Goal: Information Seeking & Learning: Check status

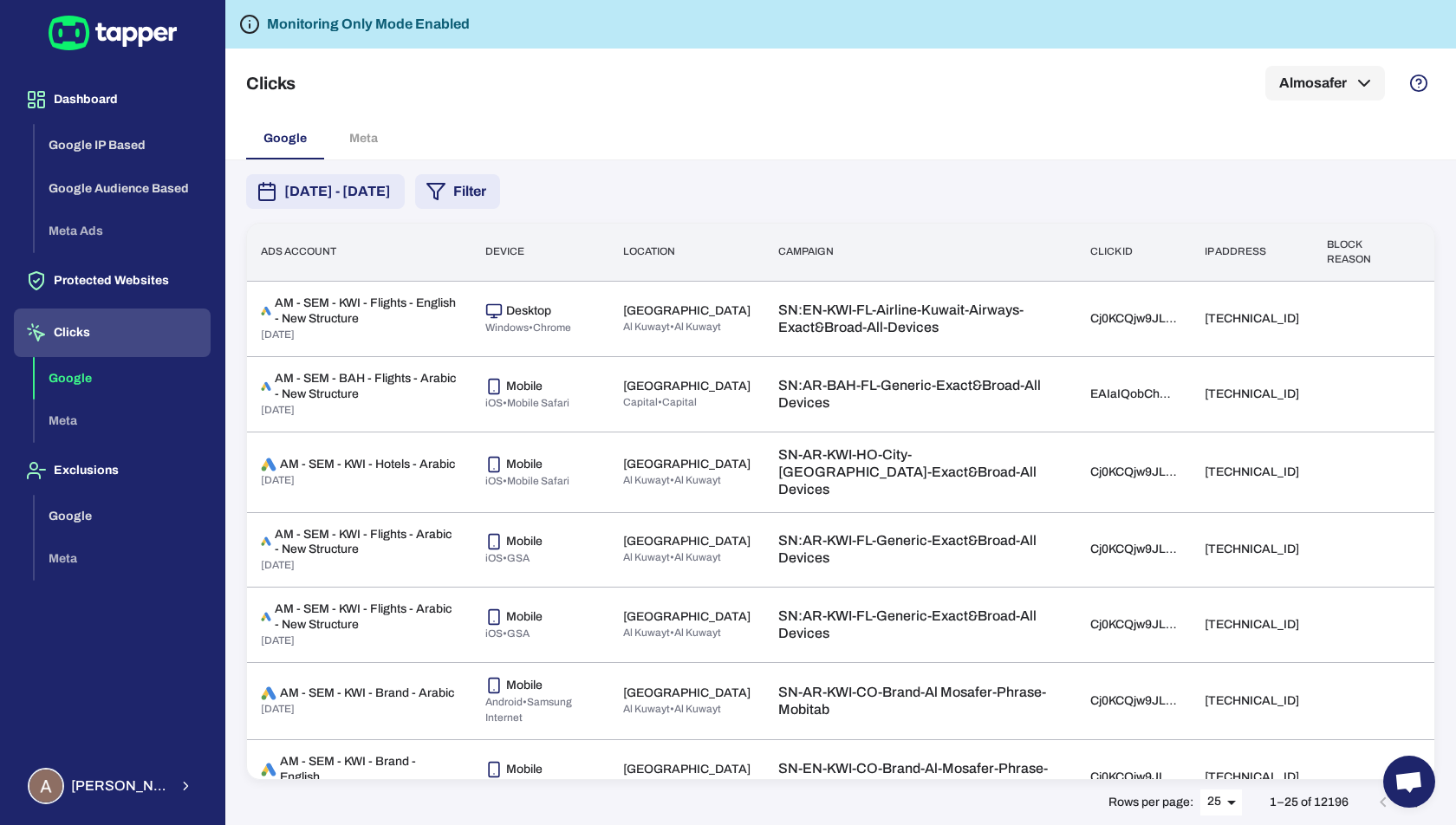
scroll to position [7, 0]
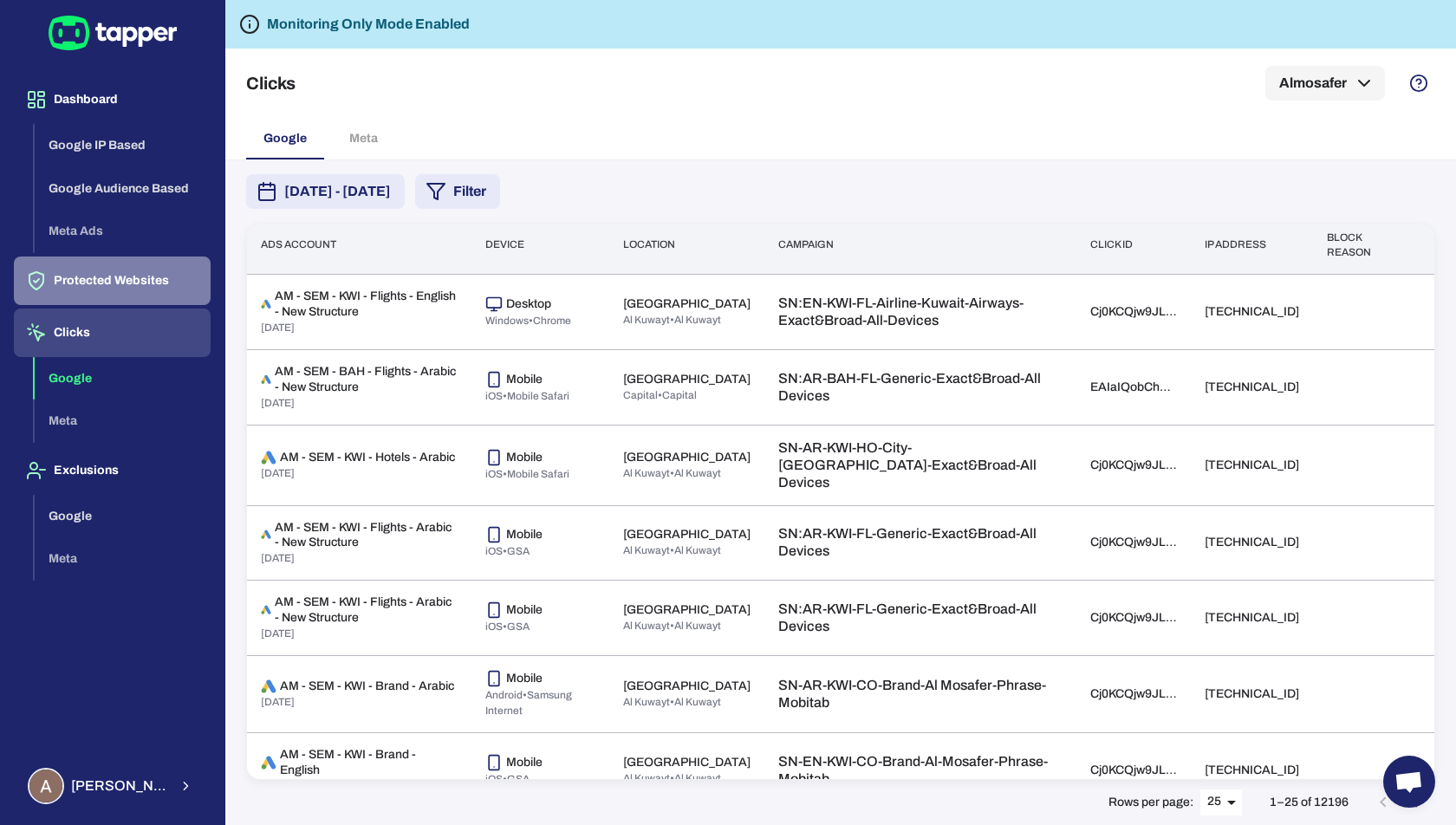
click at [96, 274] on button "Protected Websites" at bounding box center [112, 280] width 196 height 48
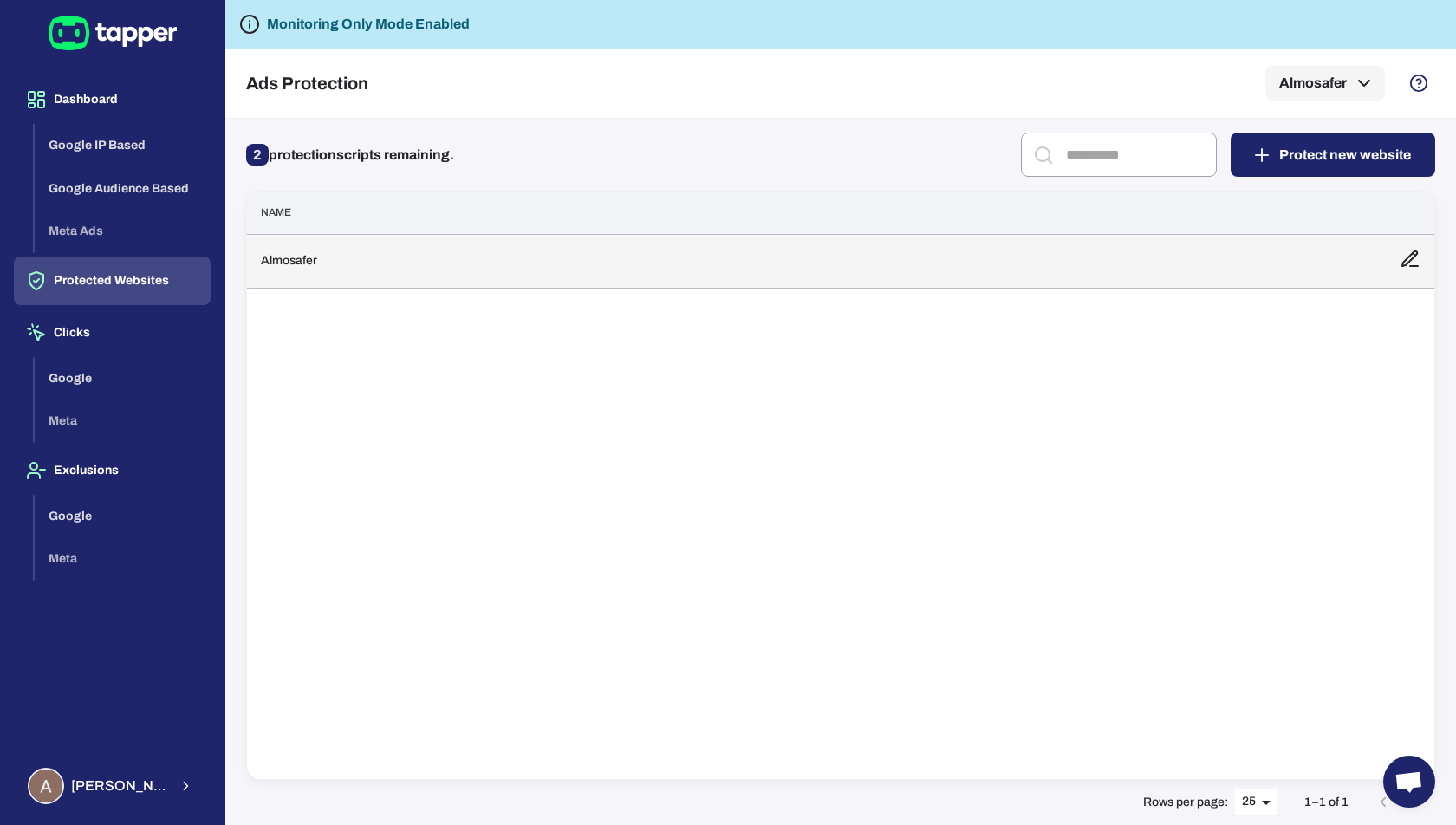
click at [420, 266] on td "Almosafer" at bounding box center [816, 260] width 1139 height 54
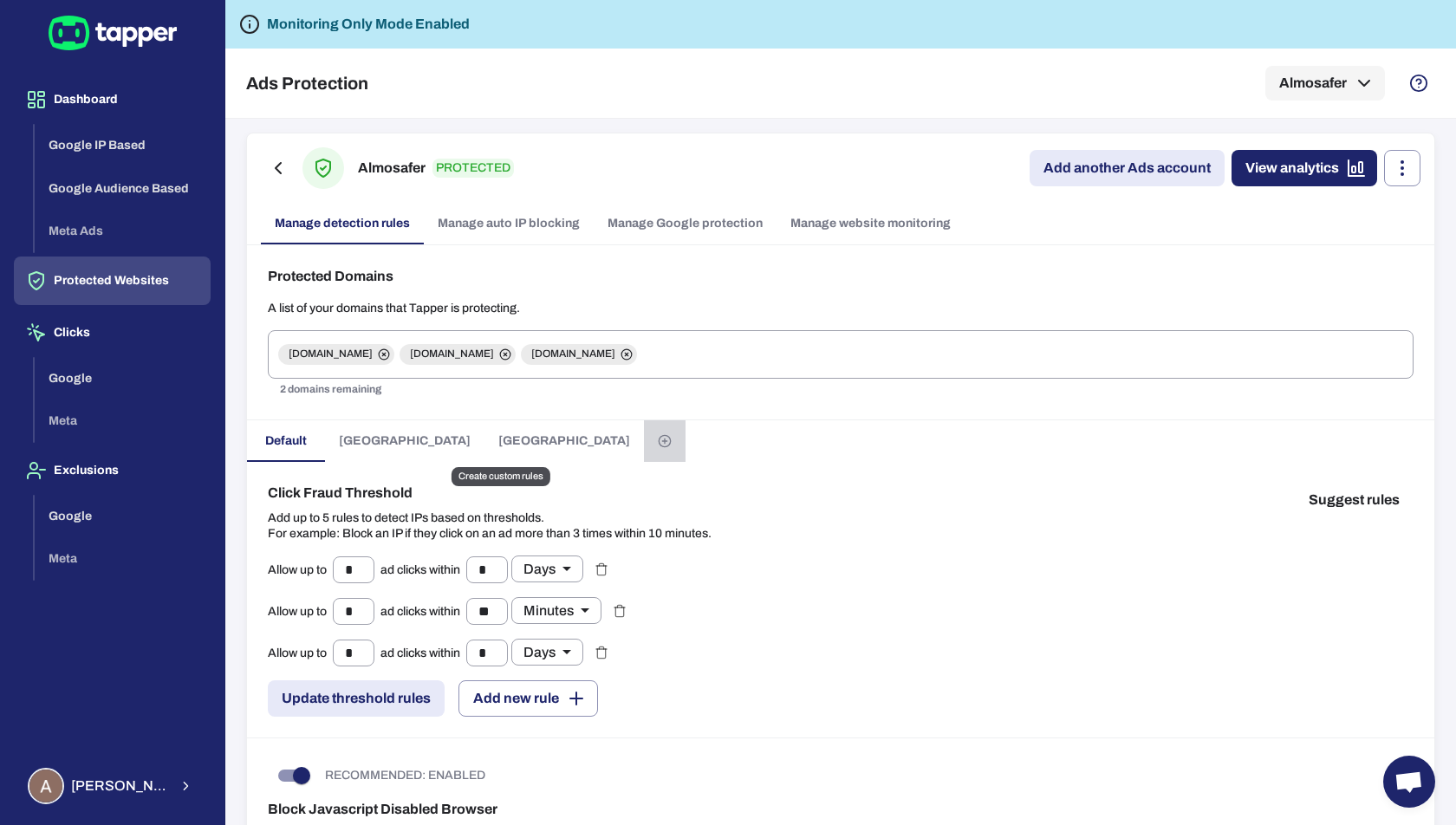
click at [658, 434] on icon "Create custom rules" at bounding box center [664, 441] width 14 height 14
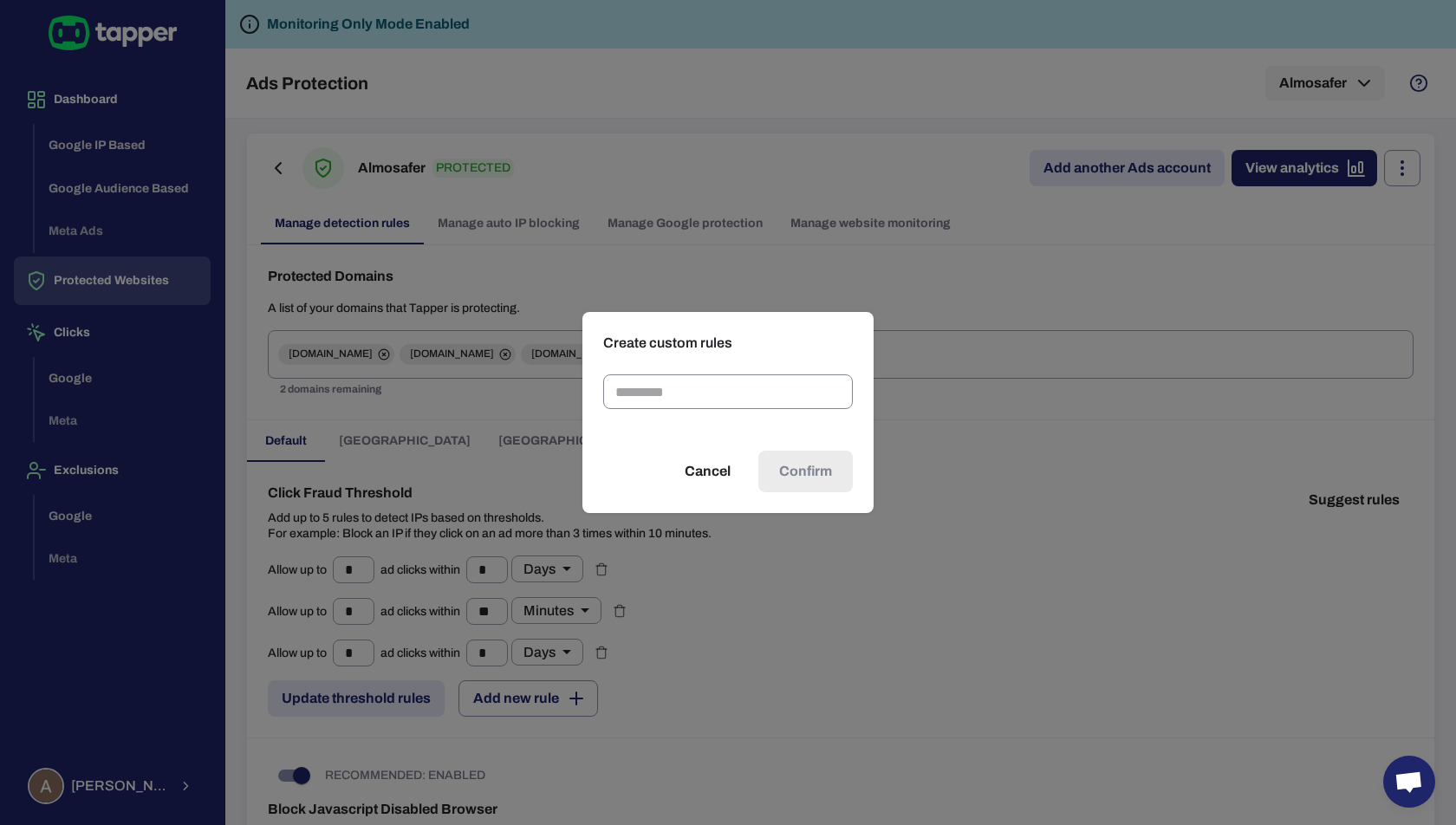
click at [672, 390] on input "text" at bounding box center [728, 392] width 250 height 35
click at [701, 472] on button "Cancel" at bounding box center [707, 472] width 87 height 42
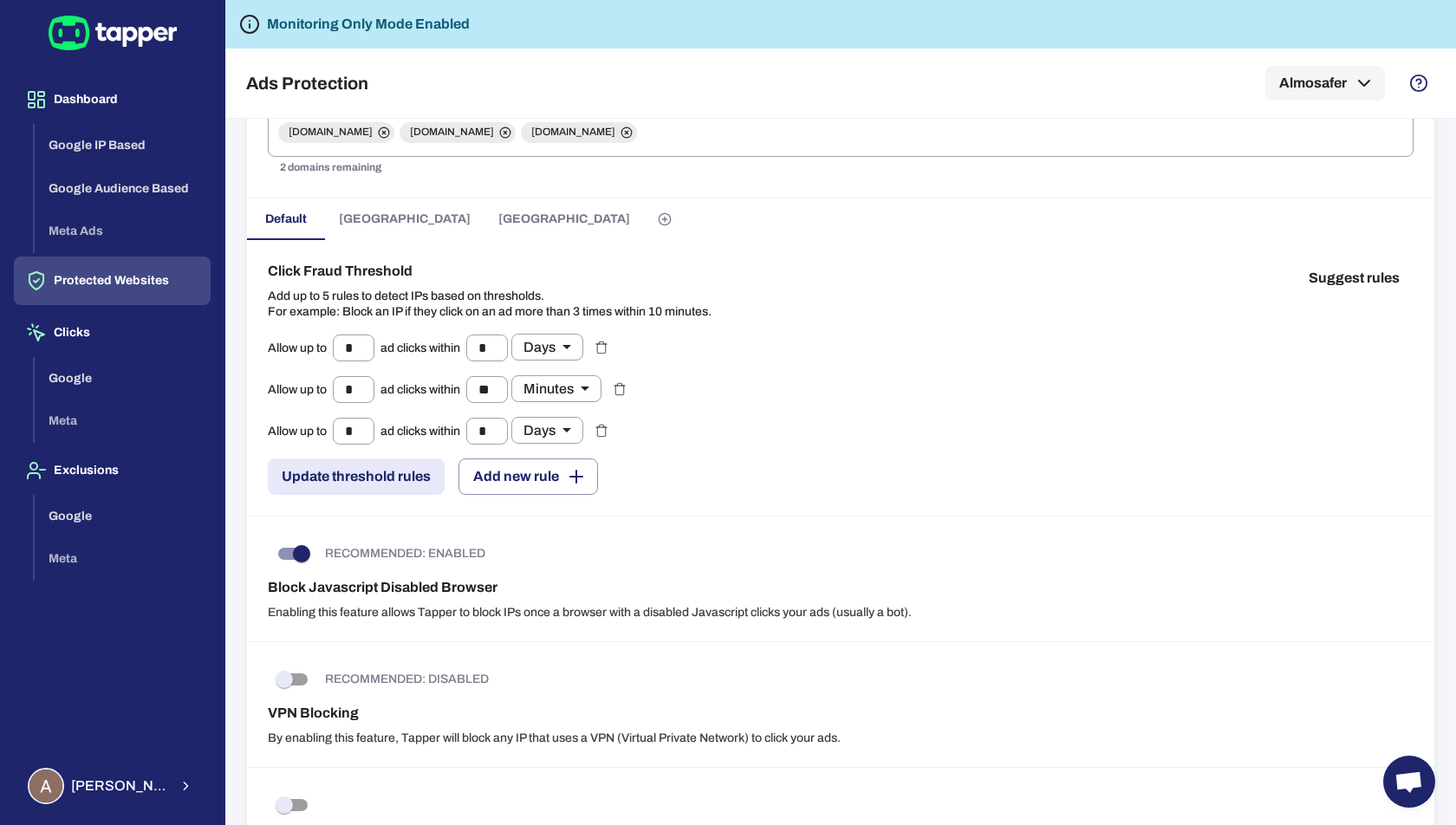
scroll to position [226, 0]
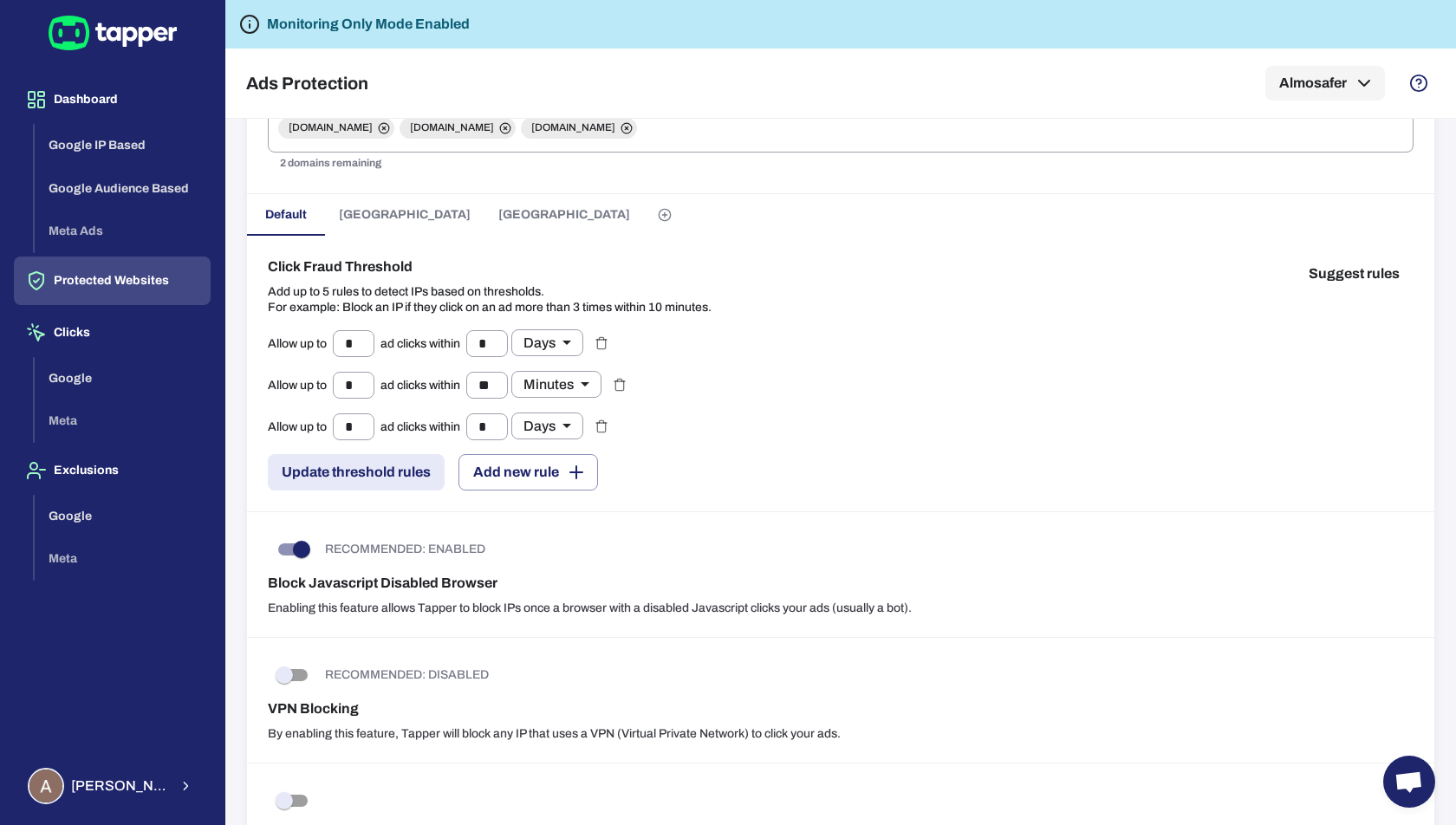
click at [354, 227] on button "[GEOGRAPHIC_DATA]" at bounding box center [404, 215] width 159 height 42
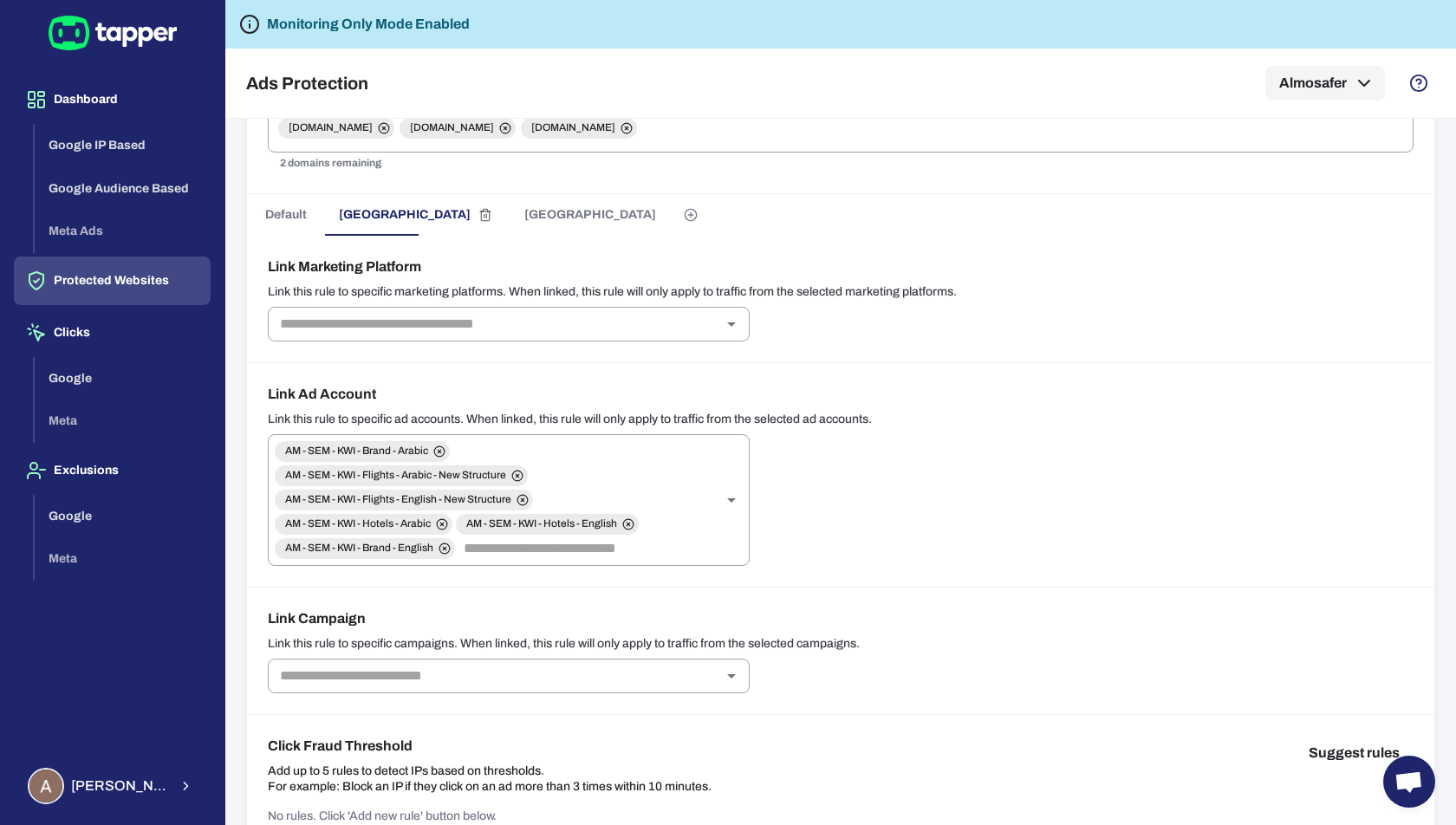
click at [524, 215] on span "[GEOGRAPHIC_DATA]" at bounding box center [590, 214] width 132 height 15
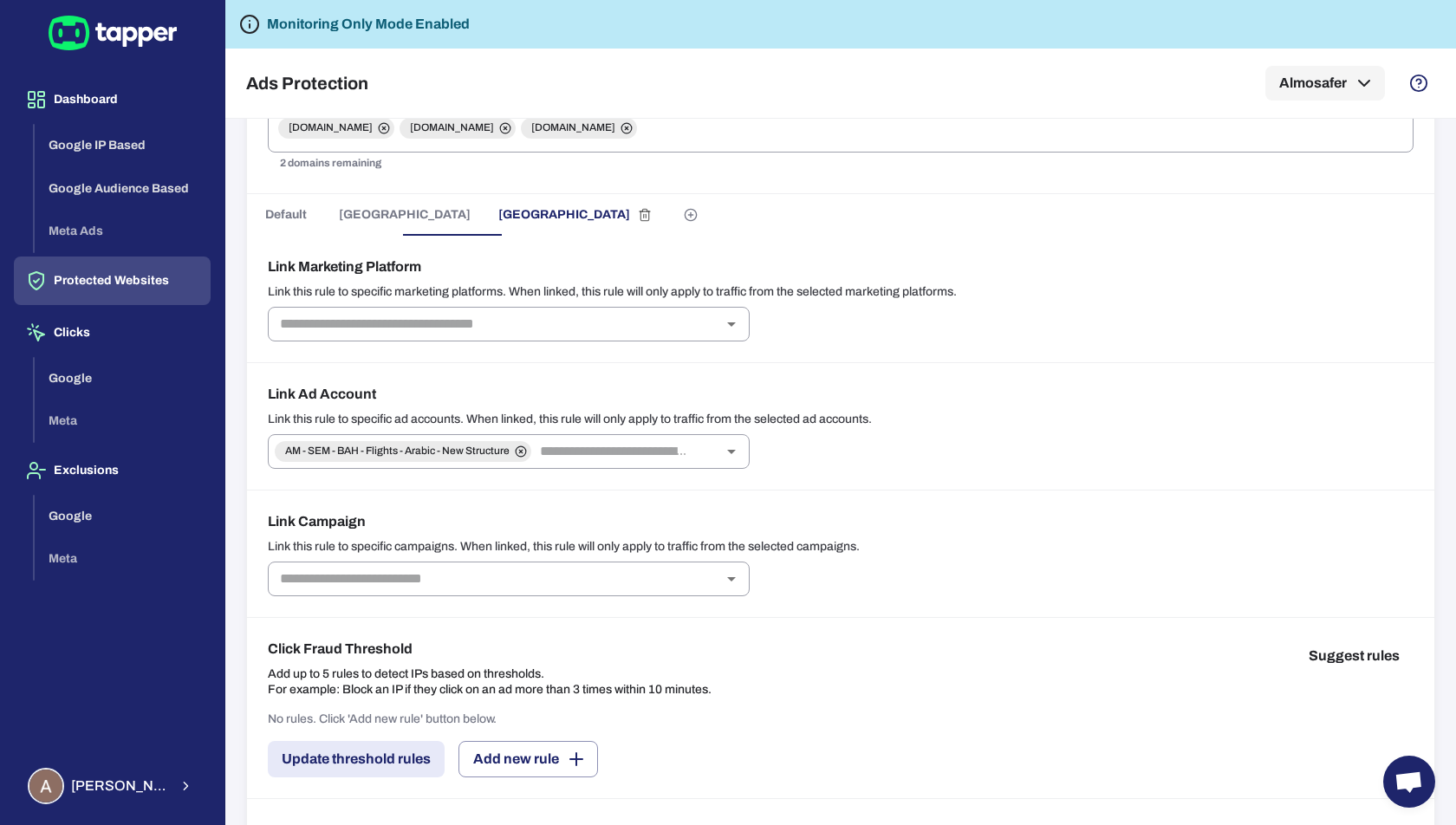
click at [375, 209] on span "[GEOGRAPHIC_DATA]" at bounding box center [404, 214] width 132 height 15
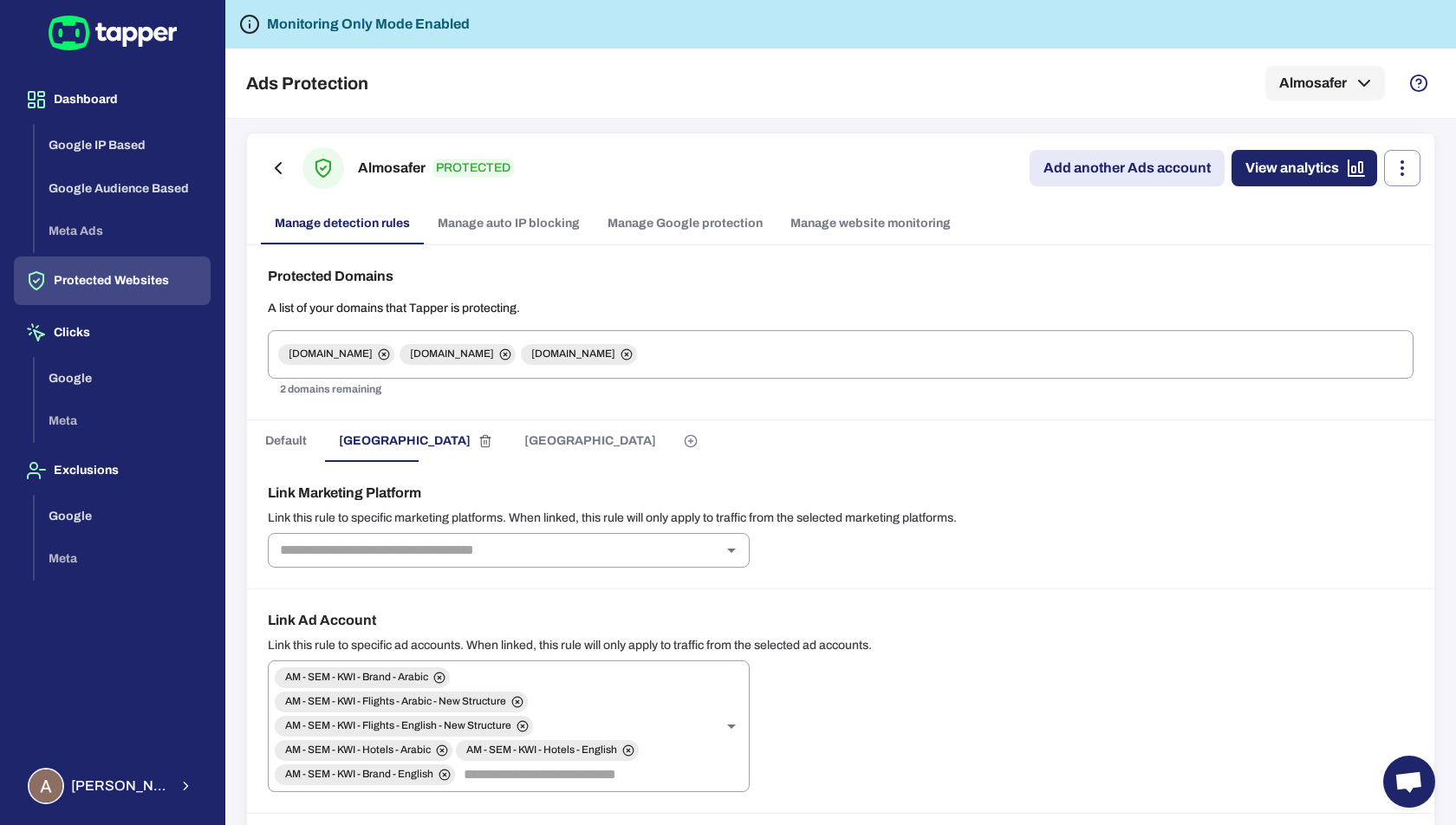
click at [524, 439] on span "[GEOGRAPHIC_DATA]" at bounding box center [590, 441] width 132 height 15
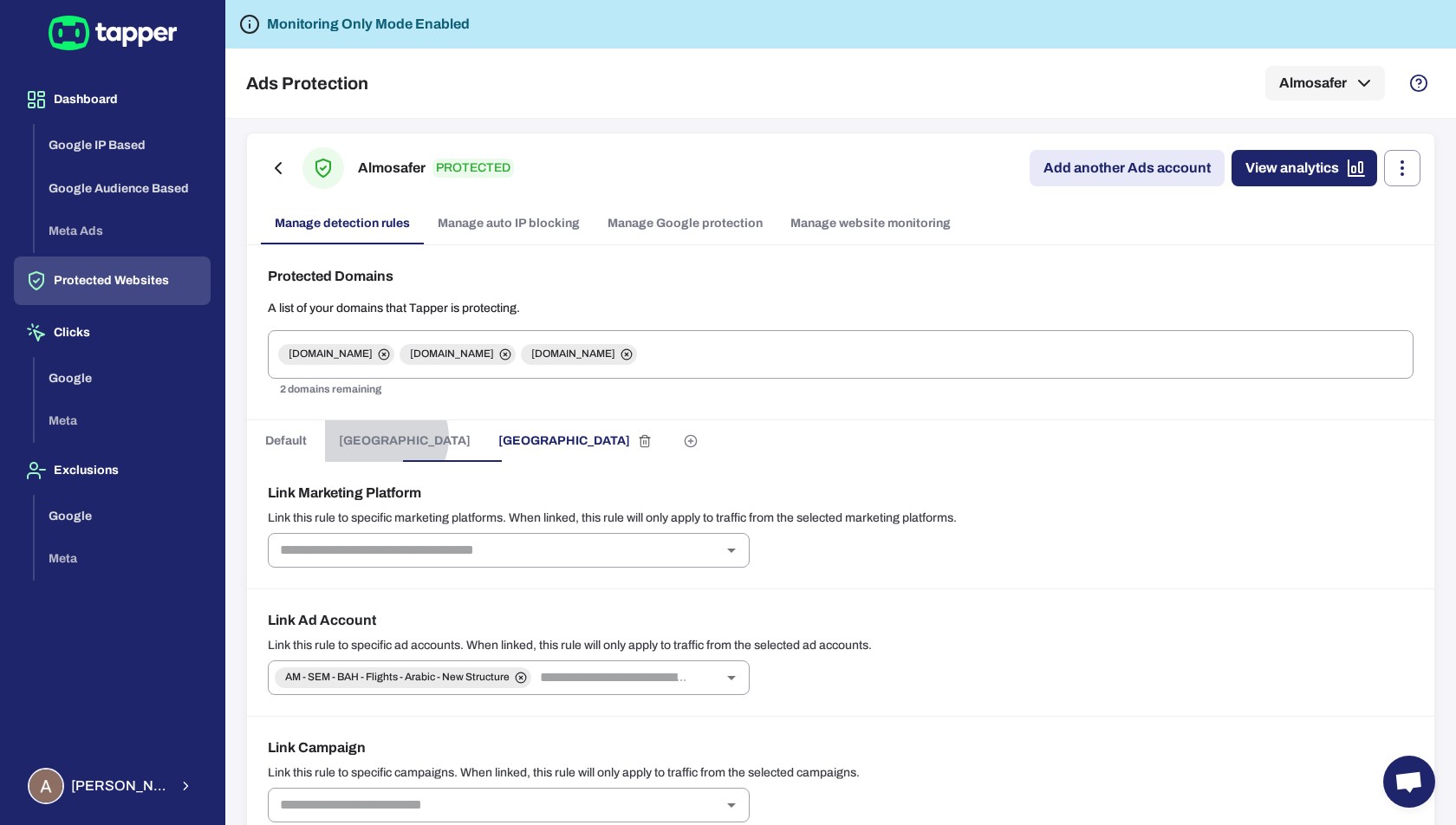
click at [384, 436] on button "[GEOGRAPHIC_DATA]" at bounding box center [404, 441] width 159 height 42
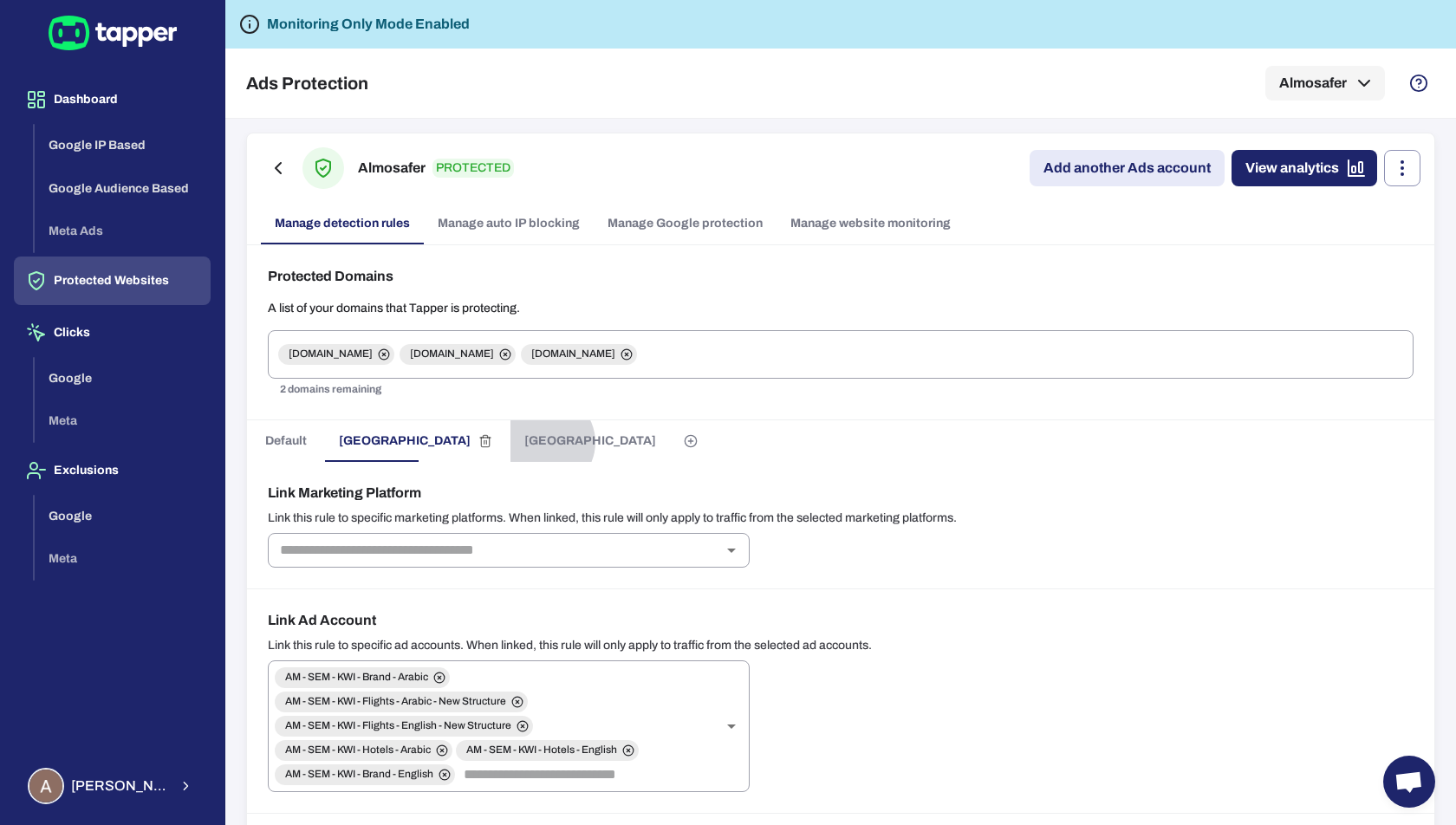
click at [524, 441] on span "[GEOGRAPHIC_DATA]" at bounding box center [590, 441] width 132 height 15
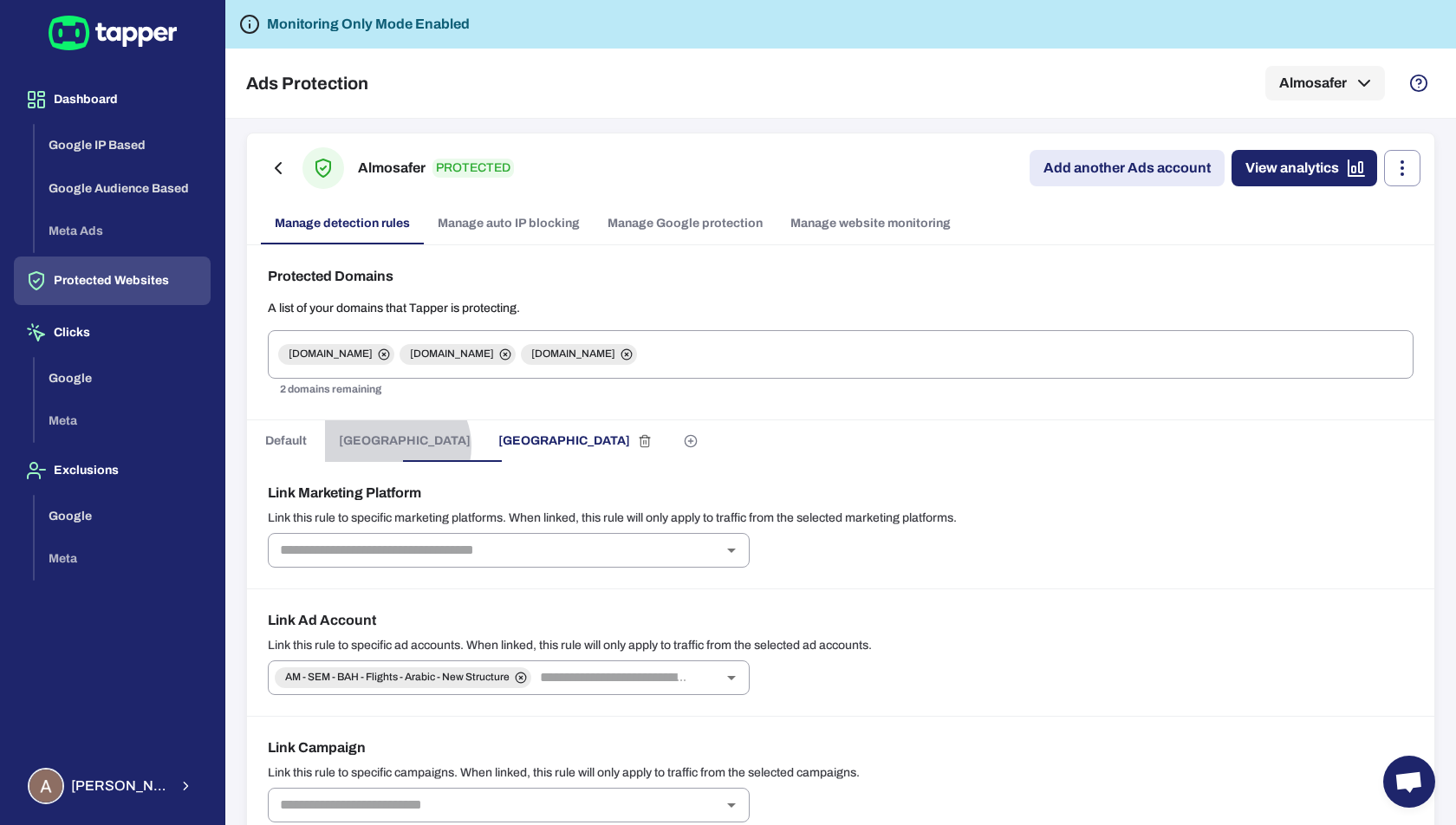
click at [395, 444] on button "[GEOGRAPHIC_DATA]" at bounding box center [404, 441] width 159 height 42
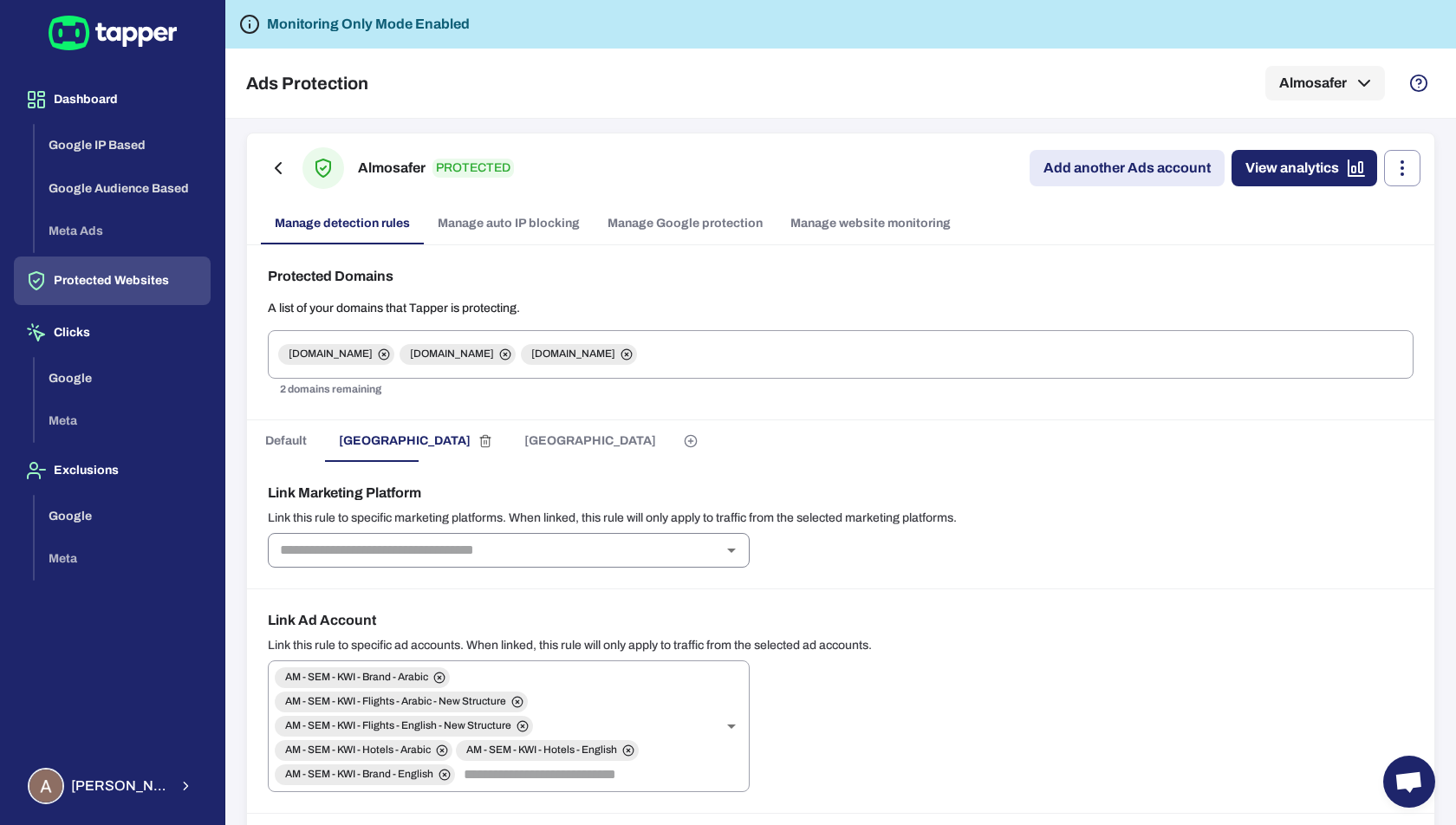
click at [725, 553] on icon "Open" at bounding box center [731, 550] width 21 height 21
click at [725, 455] on div "Default Kuwait Bahrain" at bounding box center [841, 441] width 1187 height 42
click at [511, 454] on button "[GEOGRAPHIC_DATA]" at bounding box center [590, 441] width 159 height 42
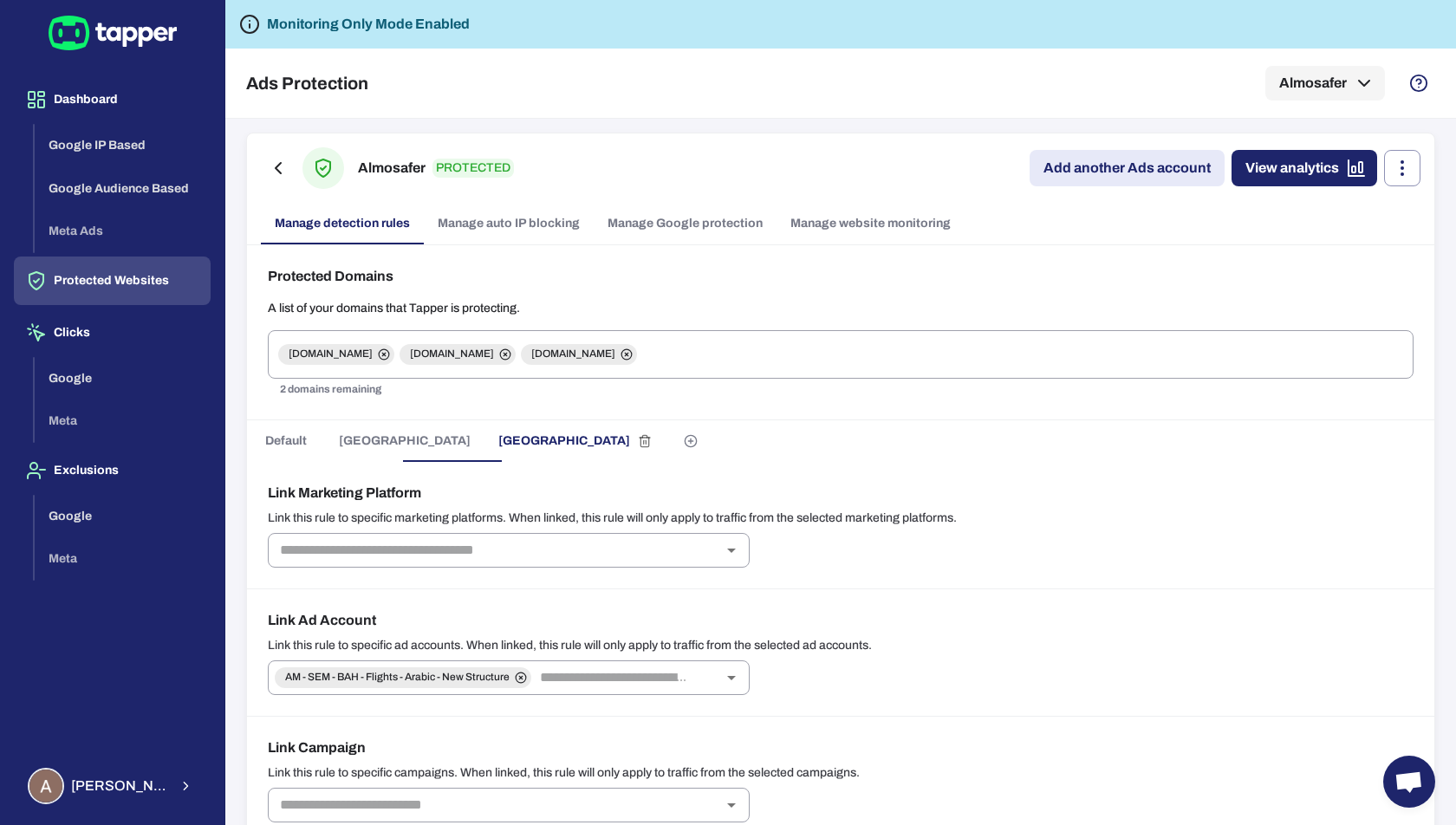
click at [375, 440] on span "[GEOGRAPHIC_DATA]" at bounding box center [404, 441] width 132 height 15
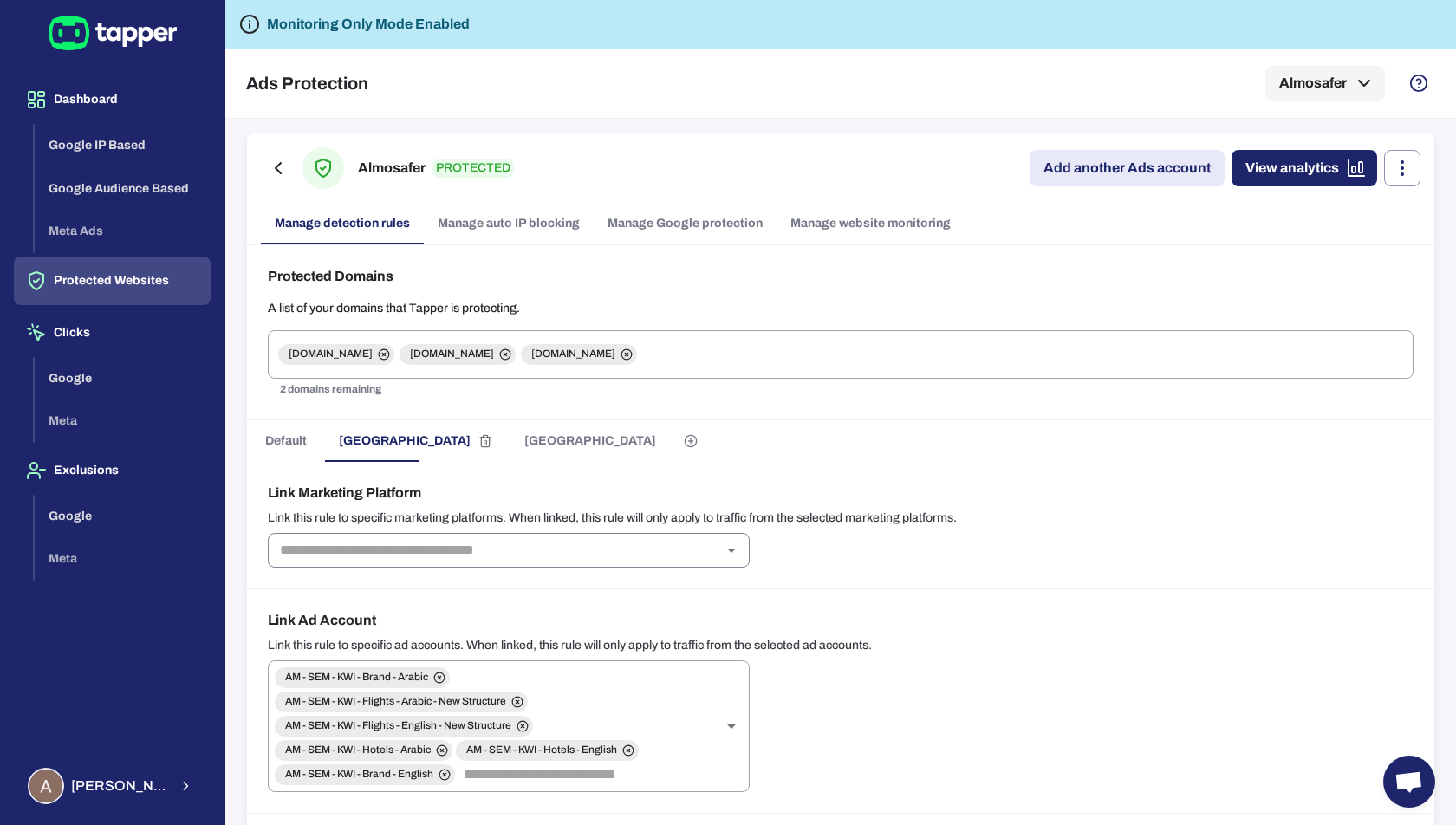
click at [472, 543] on input "text" at bounding box center [494, 550] width 443 height 25
click at [676, 473] on div "Link Marketing Platform Link this rule to specific marketing platforms. When li…" at bounding box center [841, 525] width 1187 height 127
click at [524, 440] on span "[GEOGRAPHIC_DATA]" at bounding box center [590, 441] width 132 height 15
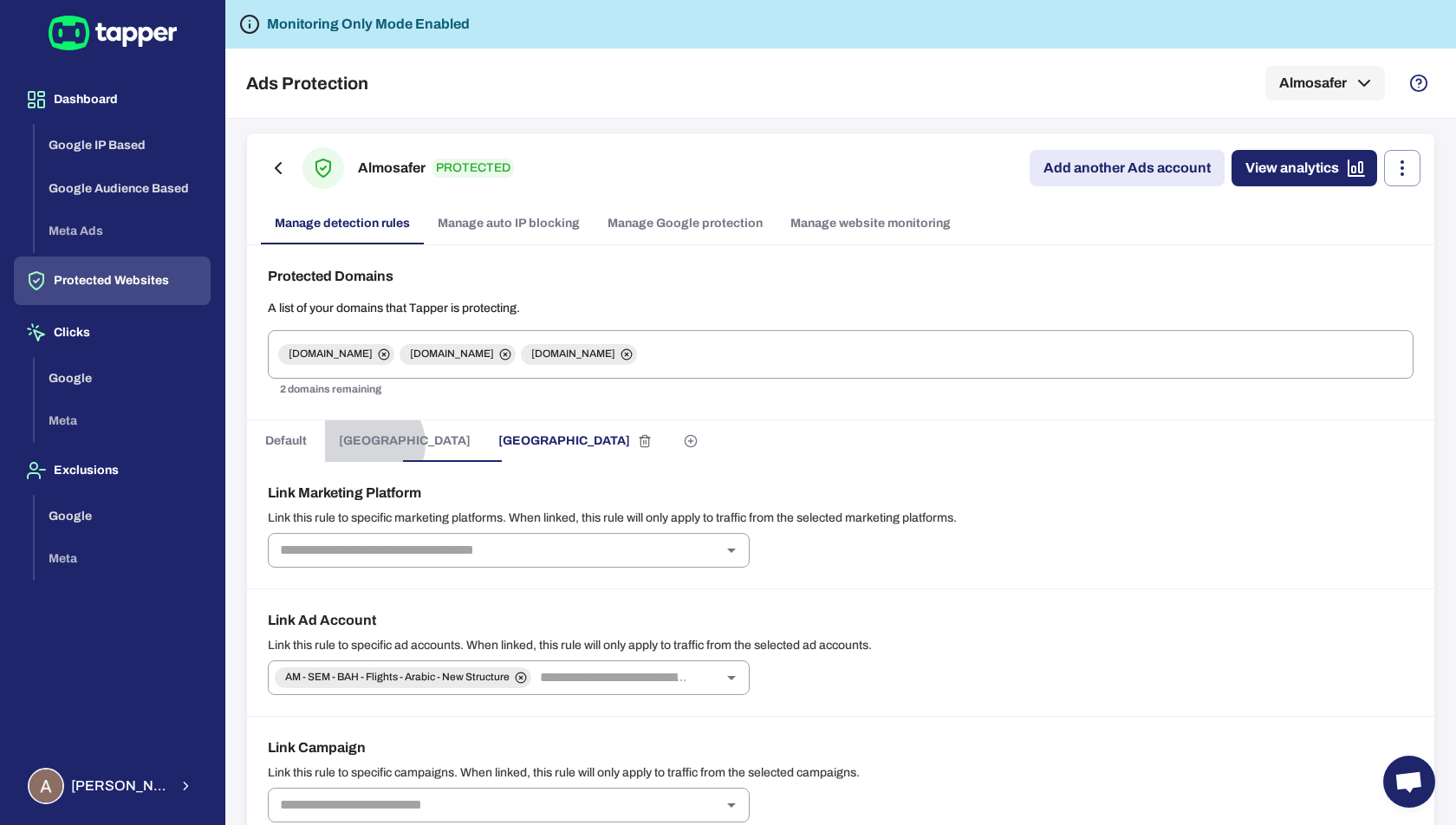
click at [372, 442] on span "[GEOGRAPHIC_DATA]" at bounding box center [404, 441] width 132 height 15
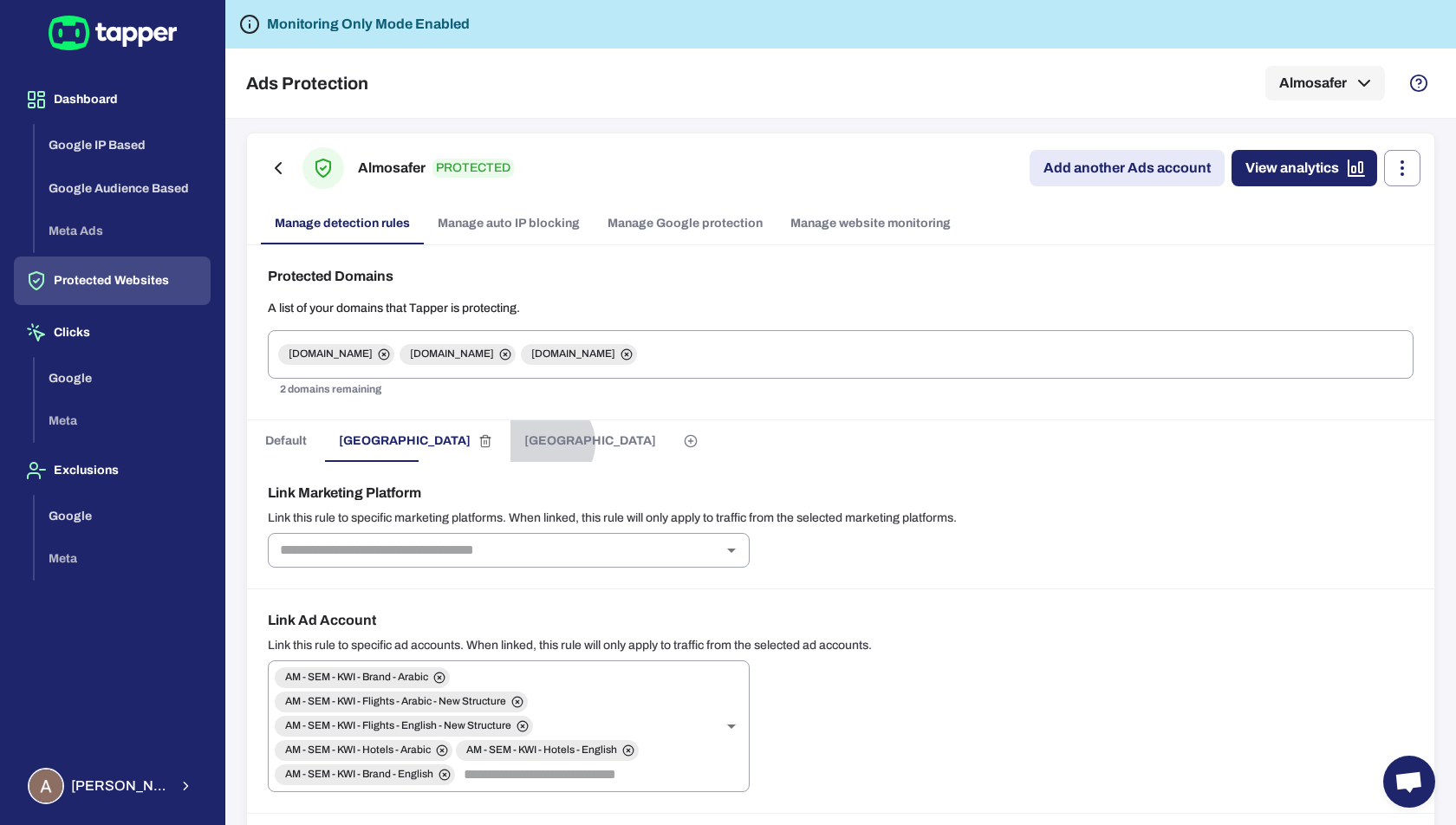
click at [524, 442] on span "[GEOGRAPHIC_DATA]" at bounding box center [590, 441] width 132 height 15
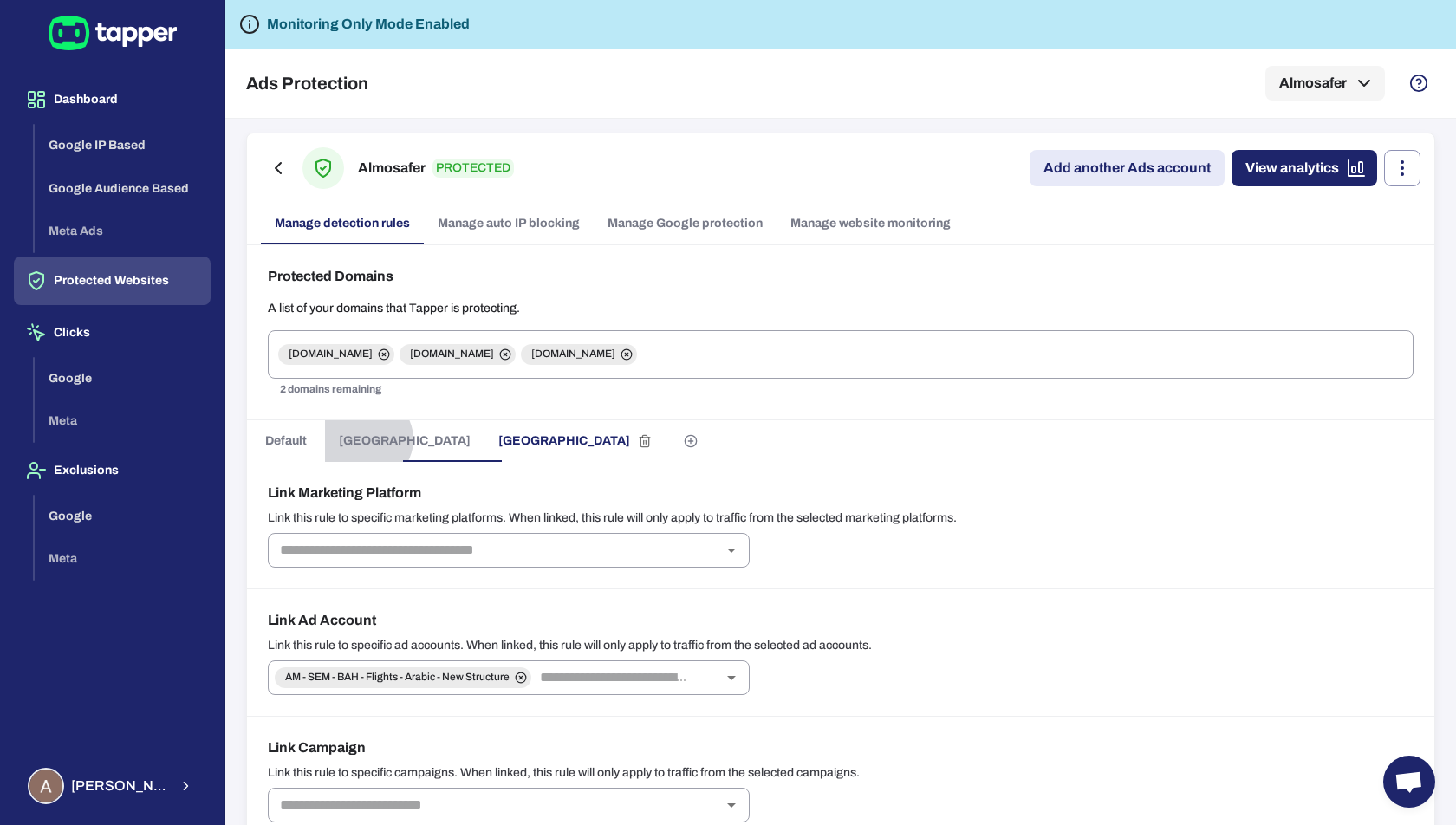
click at [365, 438] on span "[GEOGRAPHIC_DATA]" at bounding box center [404, 441] width 132 height 15
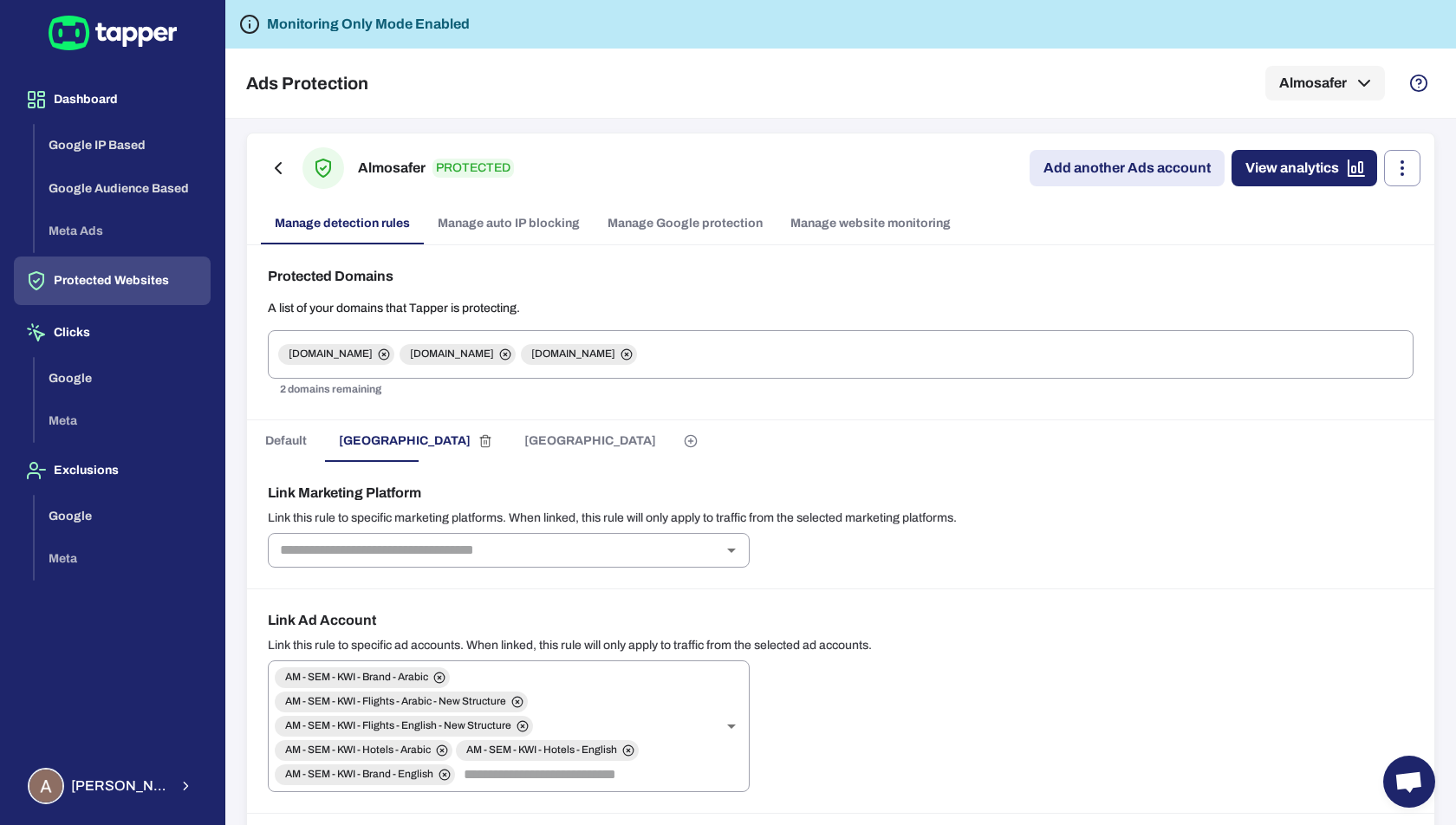
click at [524, 438] on span "[GEOGRAPHIC_DATA]" at bounding box center [590, 441] width 132 height 15
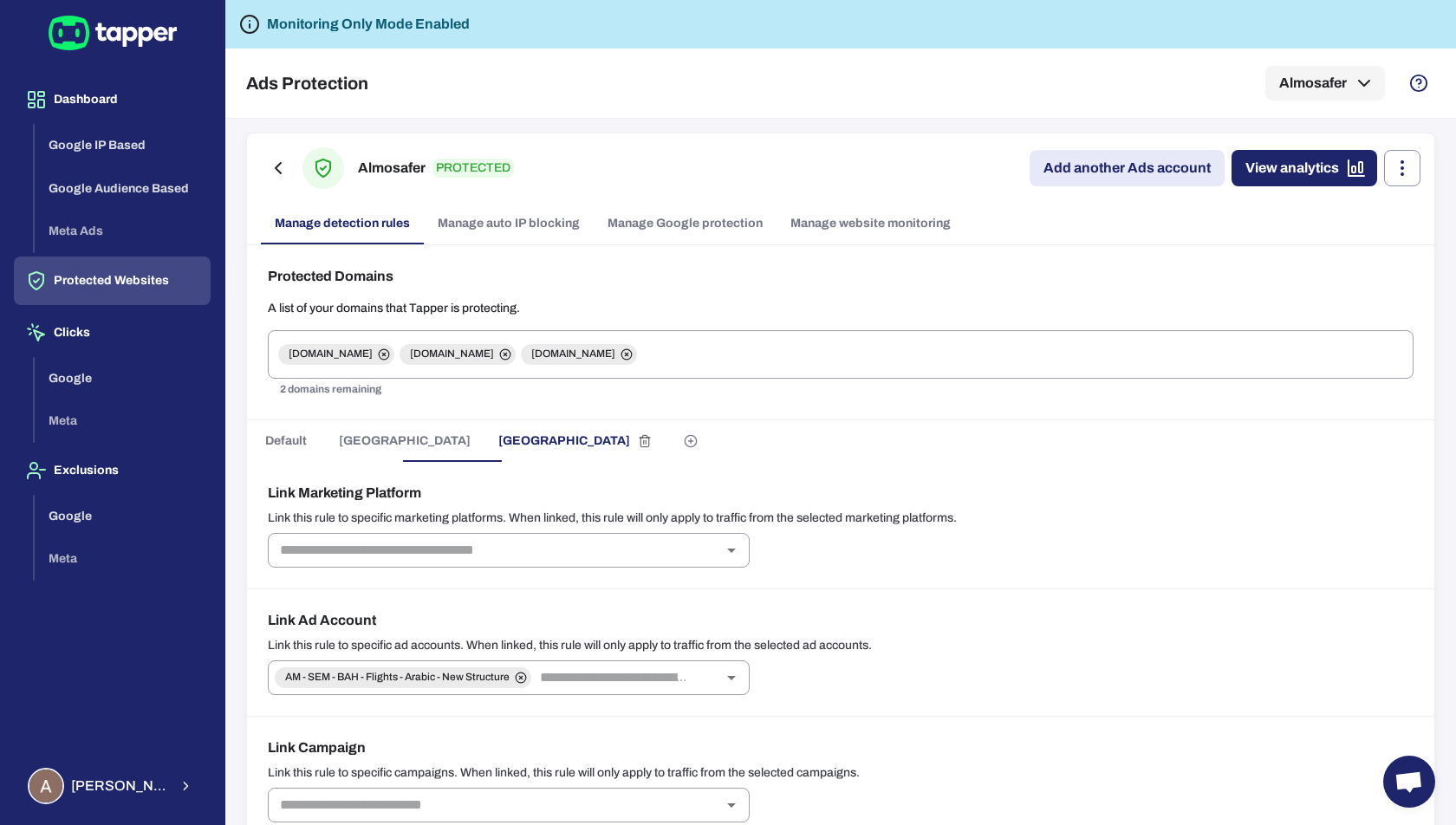
click at [384, 443] on button "[GEOGRAPHIC_DATA]" at bounding box center [404, 441] width 159 height 42
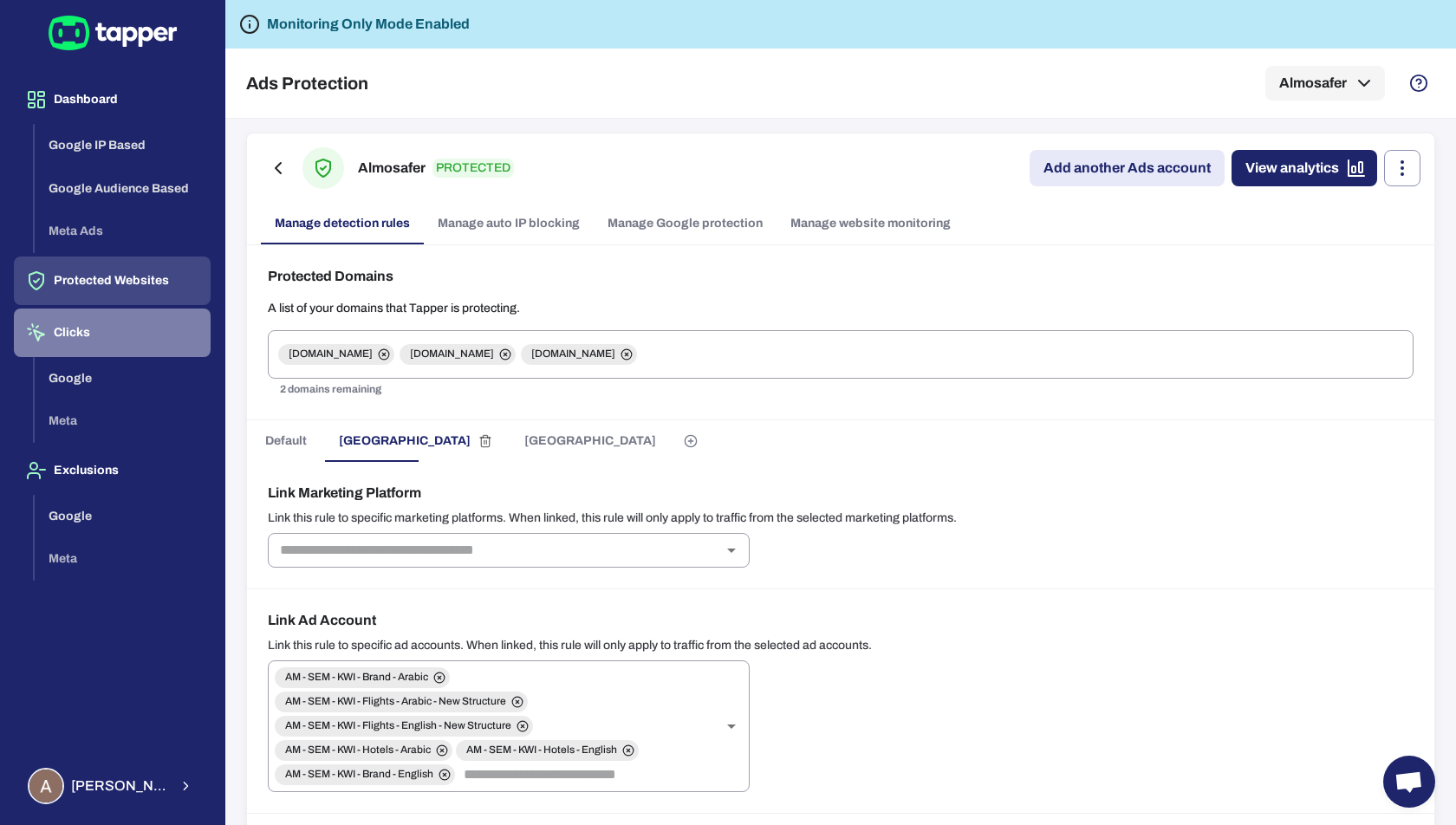
click at [110, 333] on button "Clicks" at bounding box center [112, 332] width 196 height 48
drag, startPoint x: 280, startPoint y: 676, endPoint x: 429, endPoint y: 677, distance: 149.0
click at [429, 677] on span "AM - SEM - KWI - Brand - Arabic" at bounding box center [356, 677] width 164 height 14
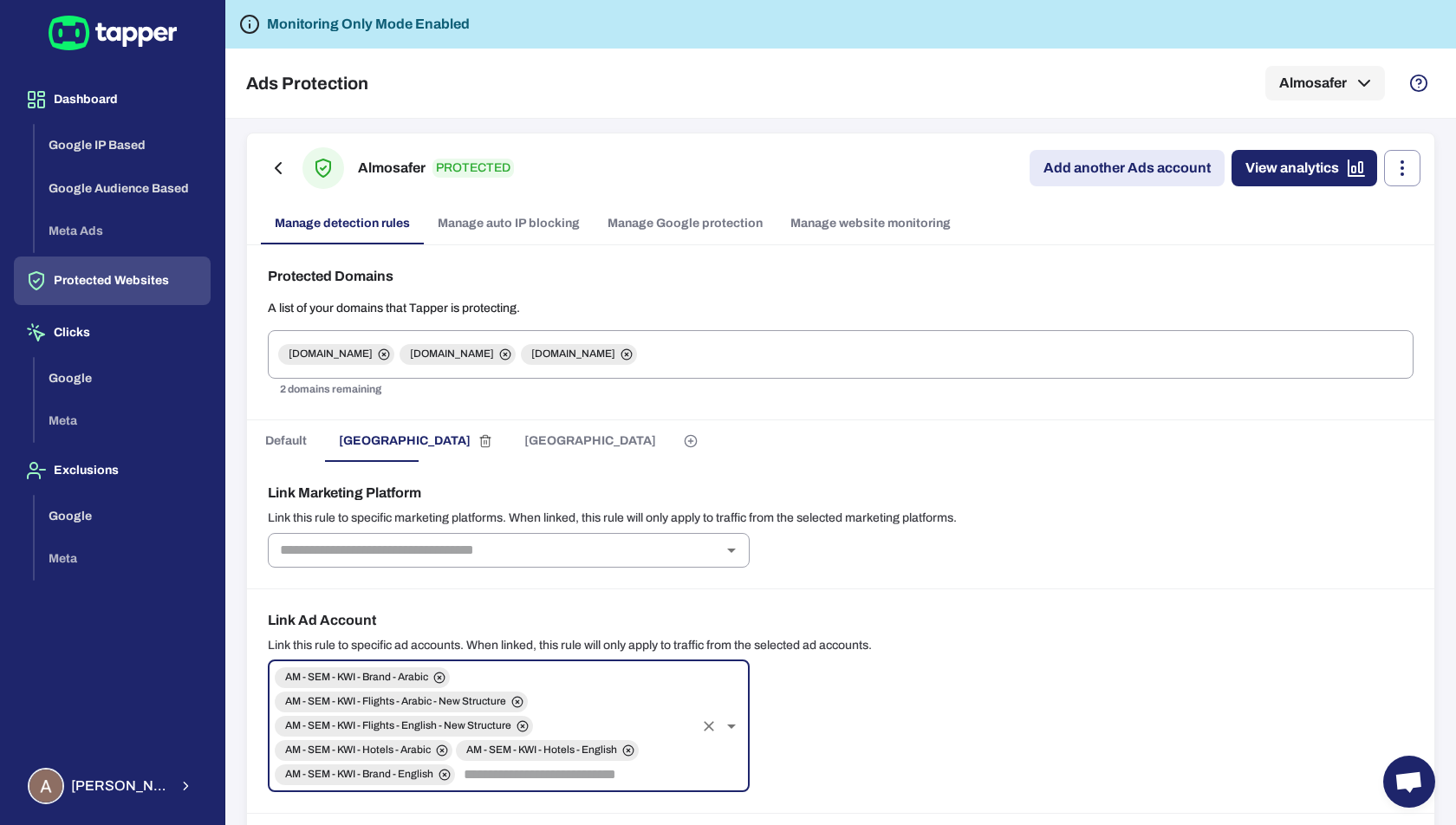
drag, startPoint x: 432, startPoint y: 677, endPoint x: 337, endPoint y: 676, distance: 95.0
click at [337, 676] on span "AM - SEM - KWI - Brand - Arabic" at bounding box center [356, 677] width 164 height 14
drag, startPoint x: 435, startPoint y: 768, endPoint x: 368, endPoint y: 768, distance: 67.0
click at [368, 768] on span "AM - SEM - KWI - Brand - English" at bounding box center [359, 774] width 169 height 14
click at [833, 141] on div "Almosafer PROTECTED Add another Ads account View analytics Manage detection rul…" at bounding box center [841, 189] width 1187 height 111
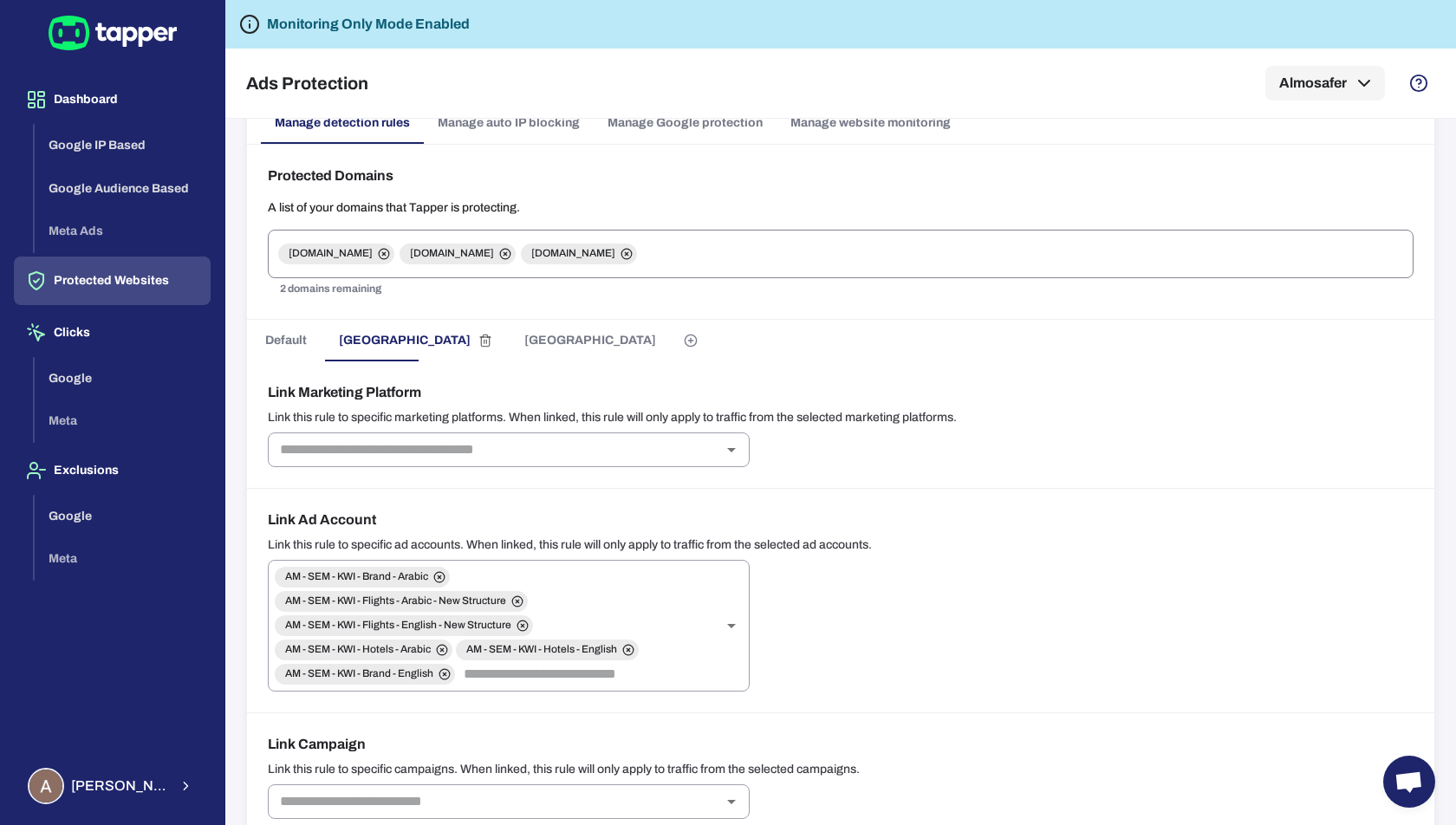
scroll to position [102, 0]
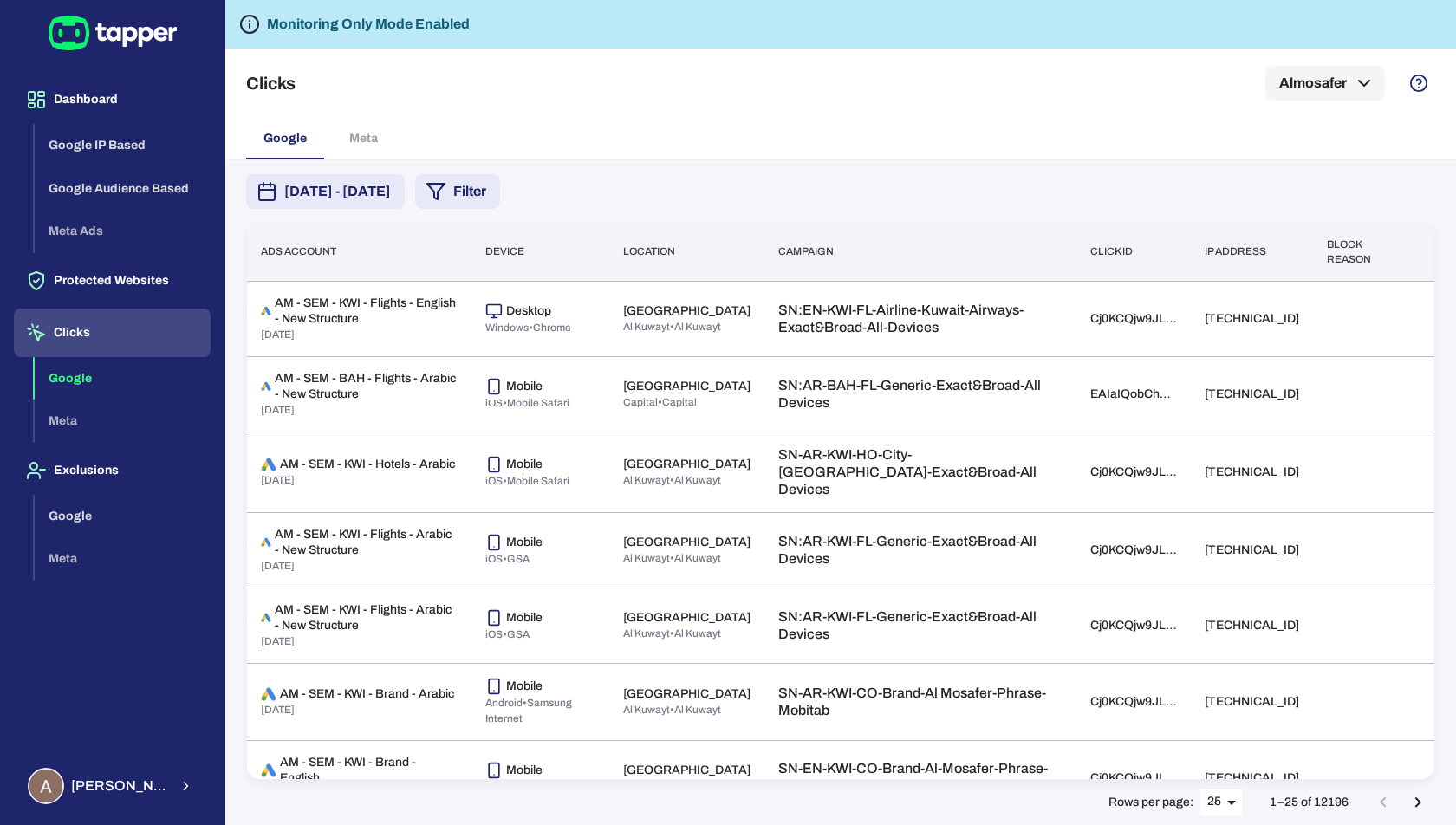
click at [577, 171] on div "[DATE] - [DATE] Filter Ads account Device Location Campaign Click id IP address…" at bounding box center [841, 492] width 1231 height 664
click at [500, 175] on button "Filter" at bounding box center [457, 192] width 85 height 35
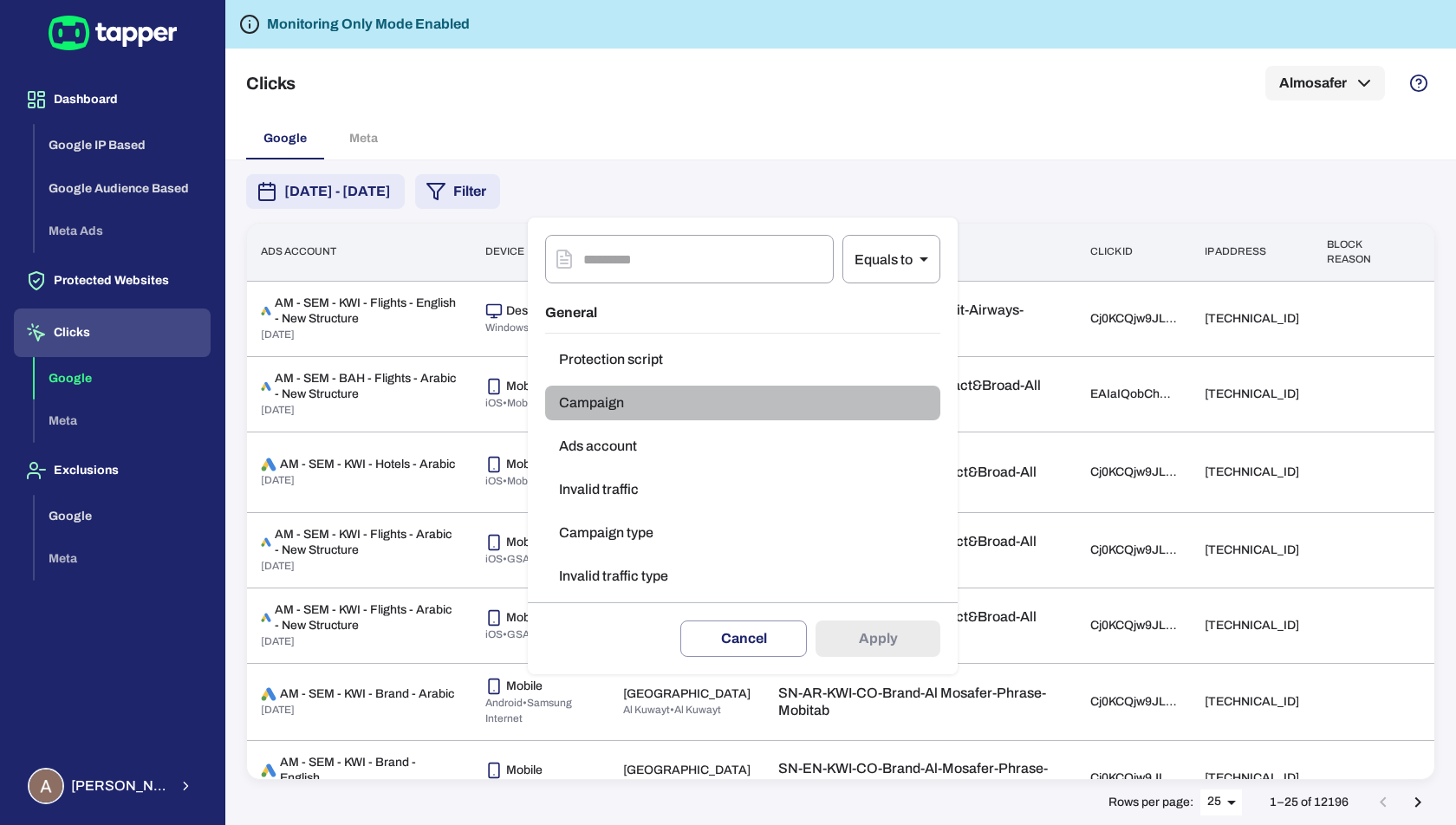
click at [605, 420] on button "Campaign" at bounding box center [743, 403] width 395 height 35
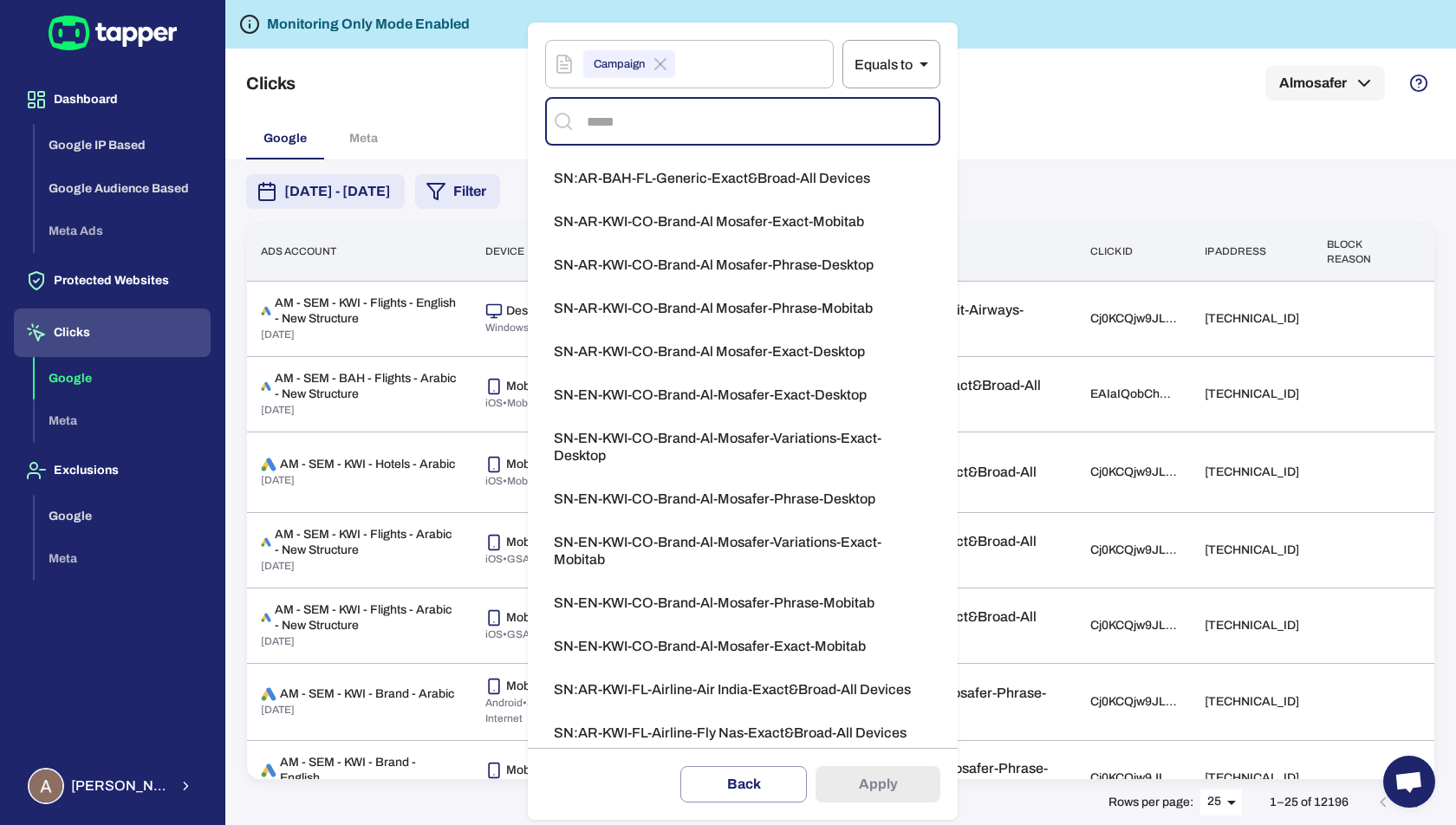
click at [650, 133] on input "text" at bounding box center [757, 121] width 350 height 33
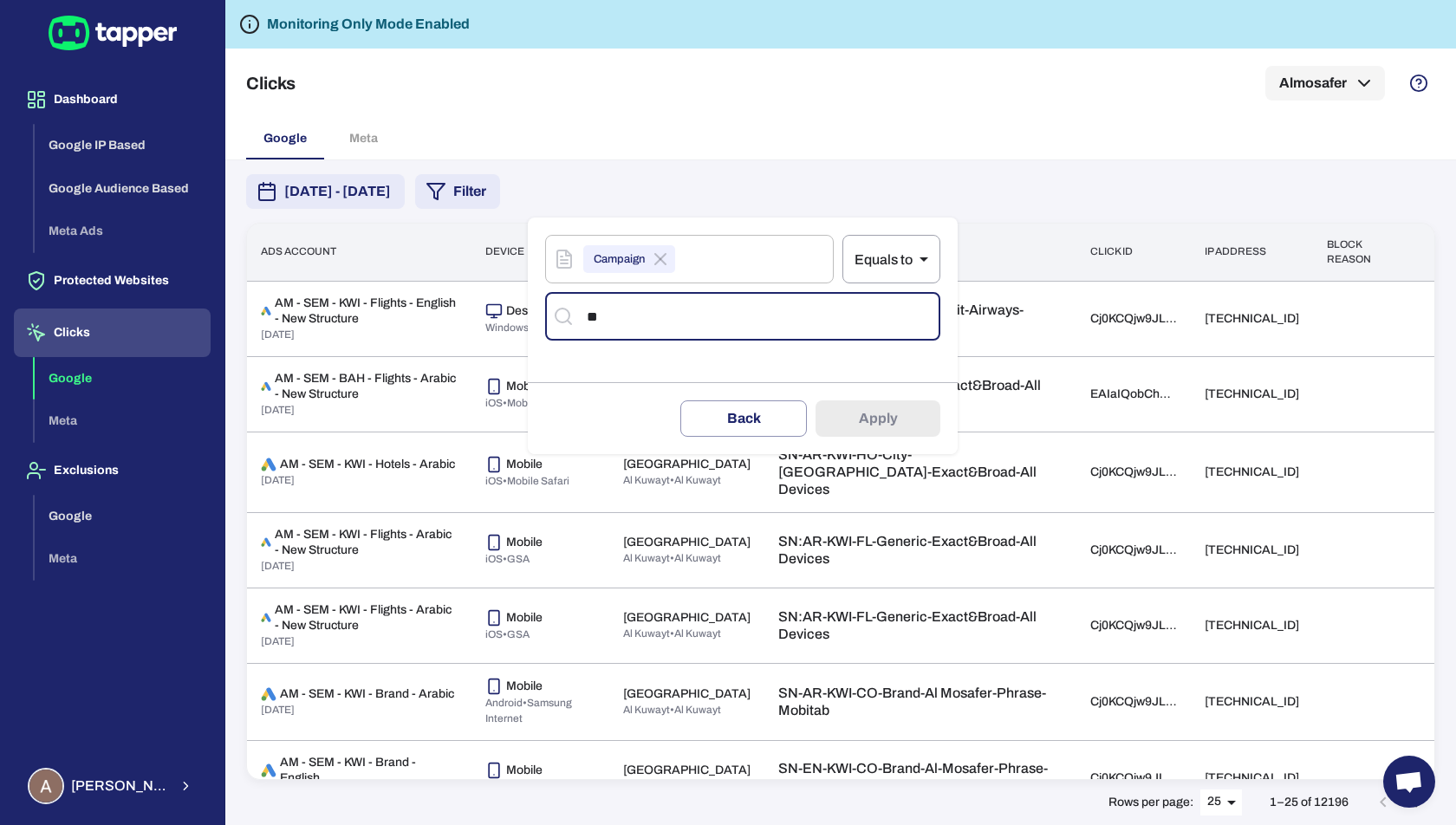
type input "*"
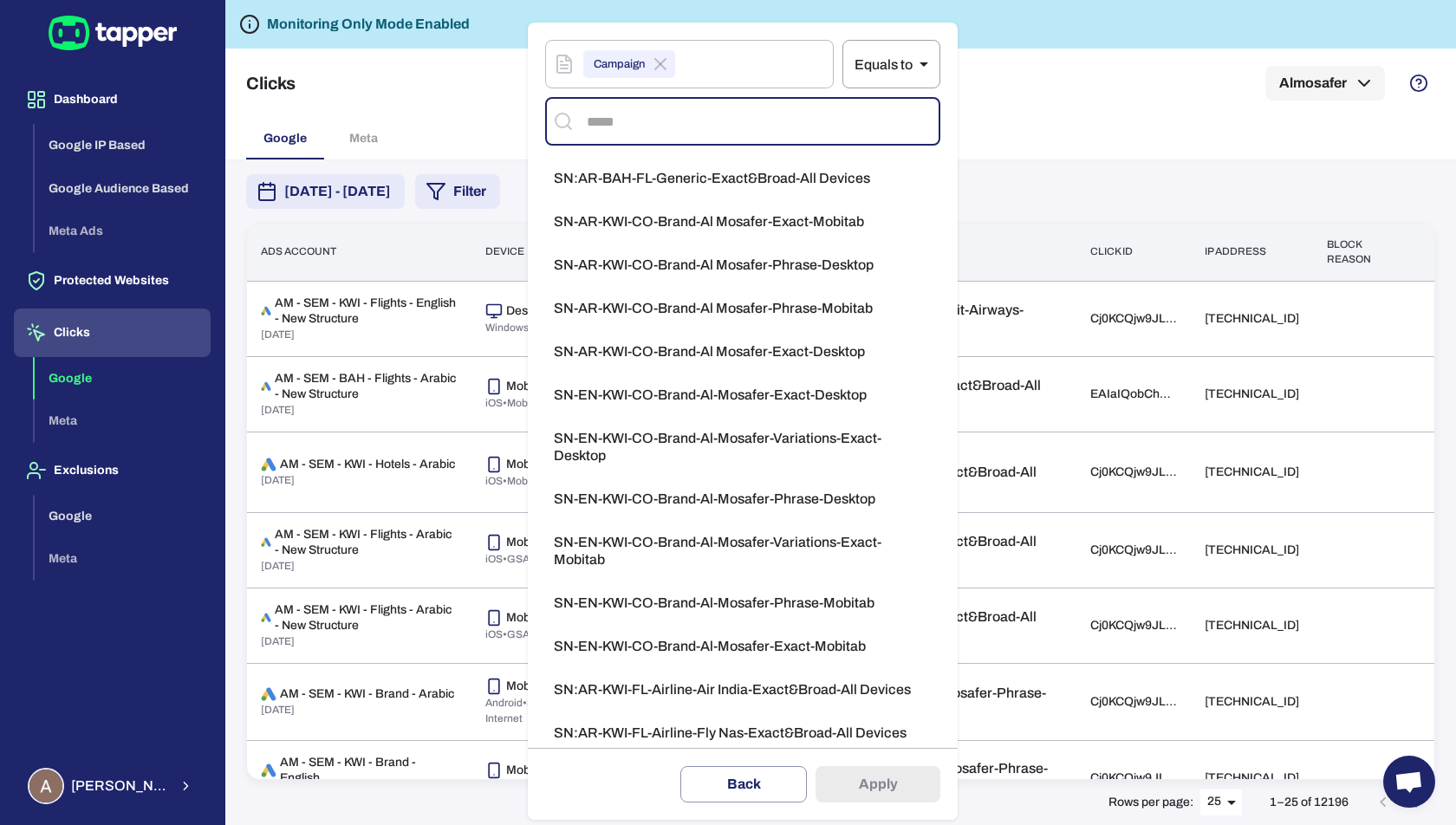
type input "*"
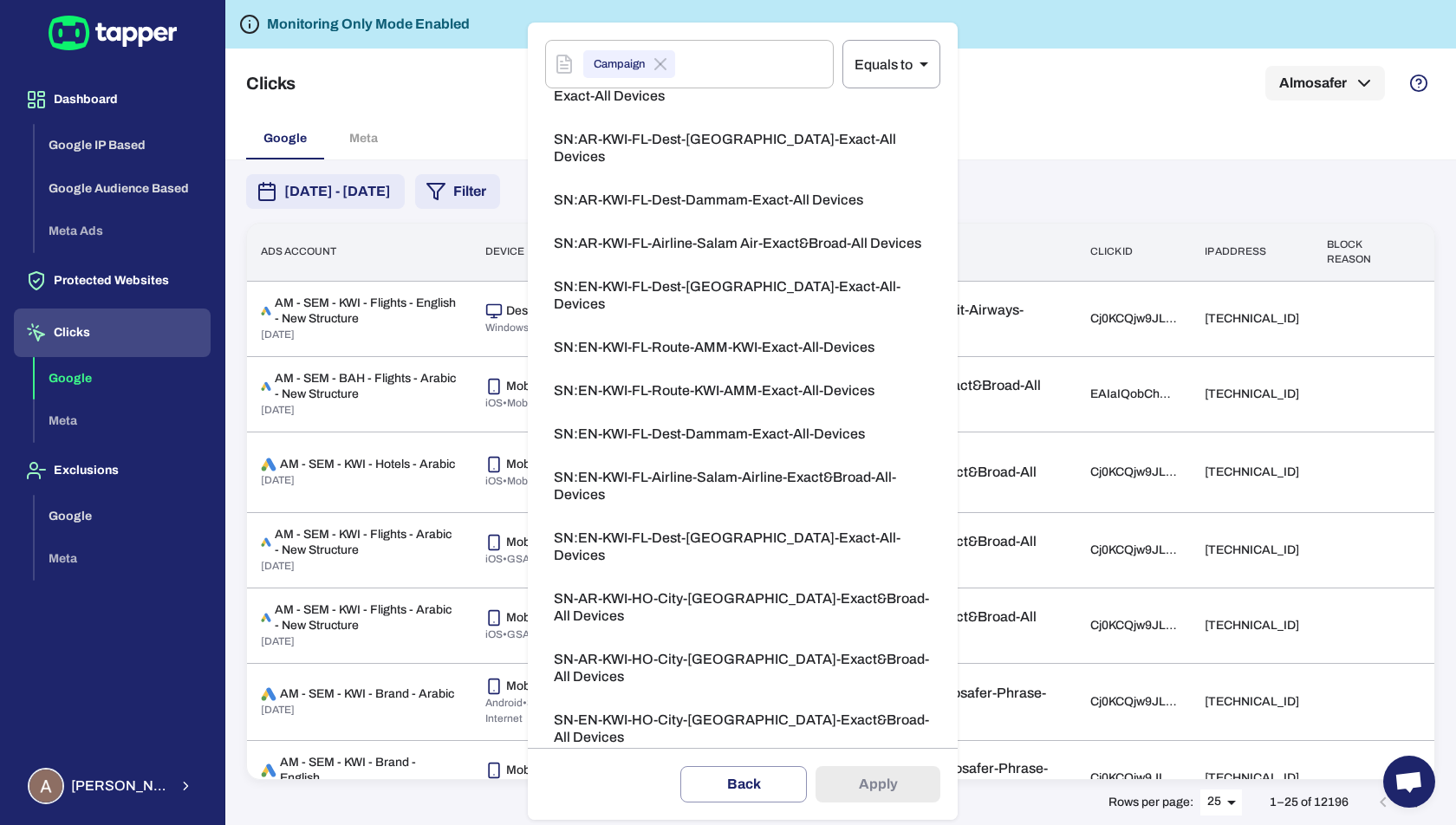
type input "*"
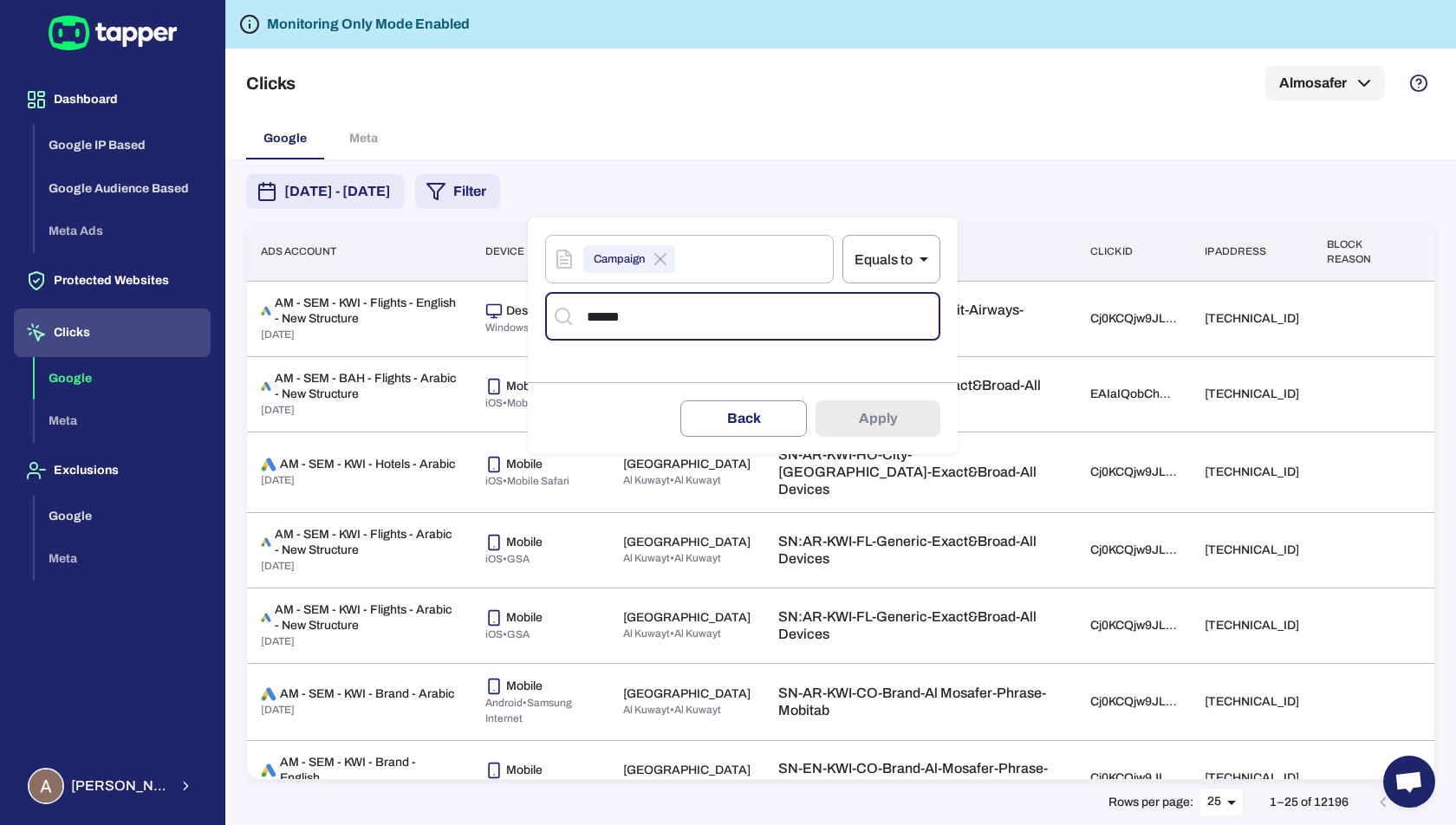
type input "******"
click at [664, 256] on icon at bounding box center [660, 259] width 21 height 21
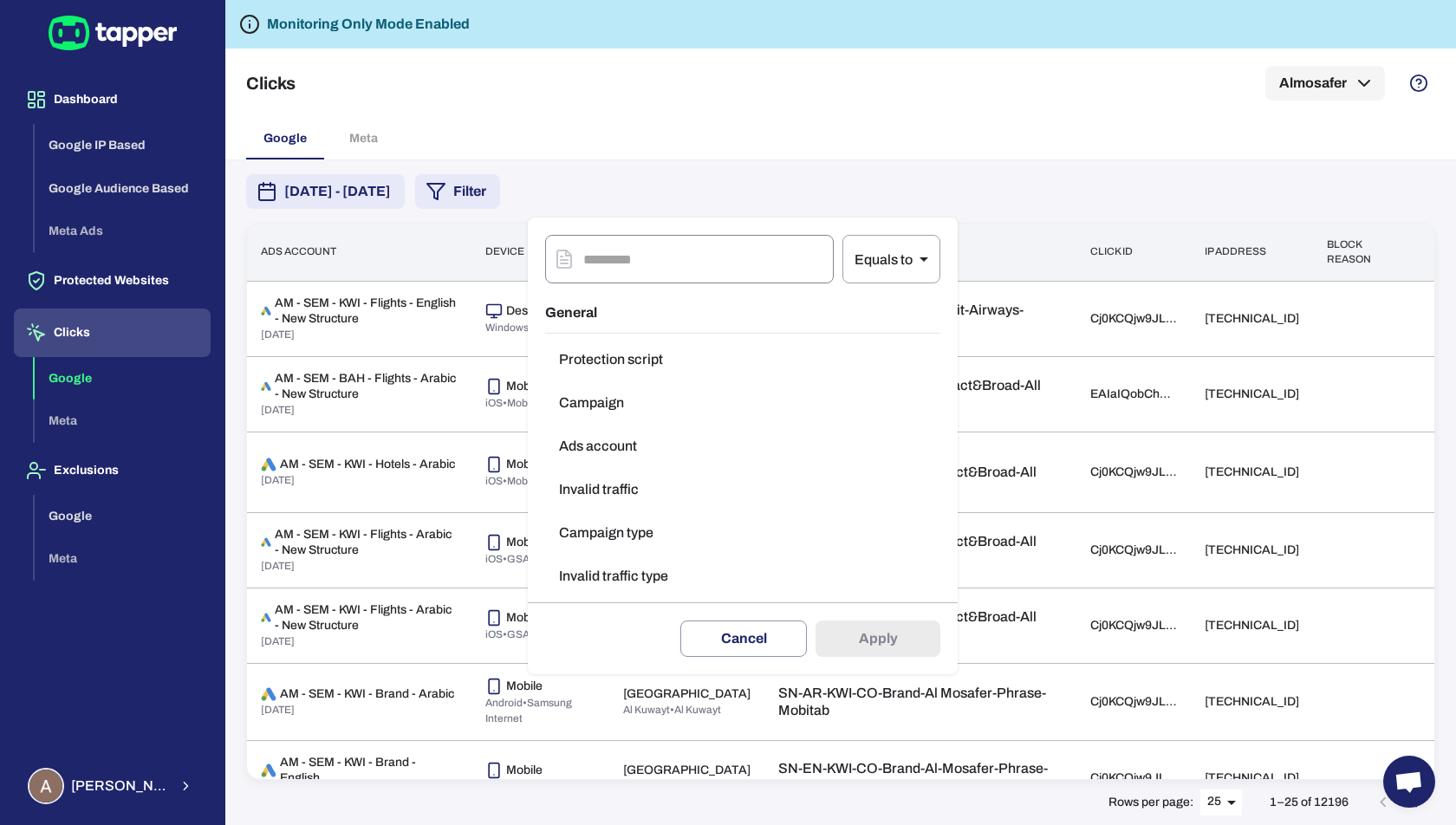
click at [622, 255] on input "text" at bounding box center [709, 258] width 251 height 48
click at [673, 165] on div at bounding box center [728, 412] width 1456 height 825
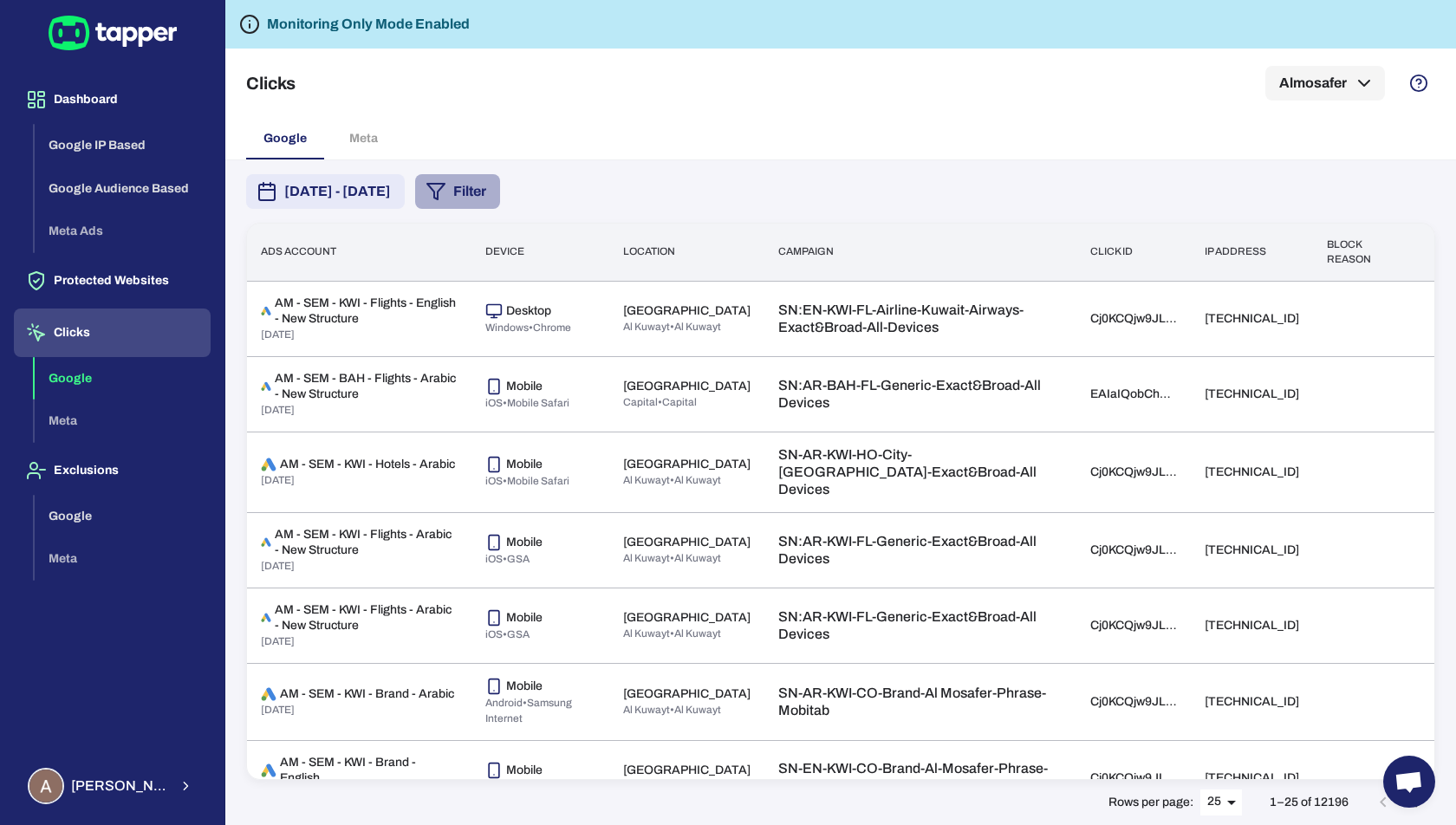
click at [500, 204] on button "Filter" at bounding box center [457, 192] width 85 height 35
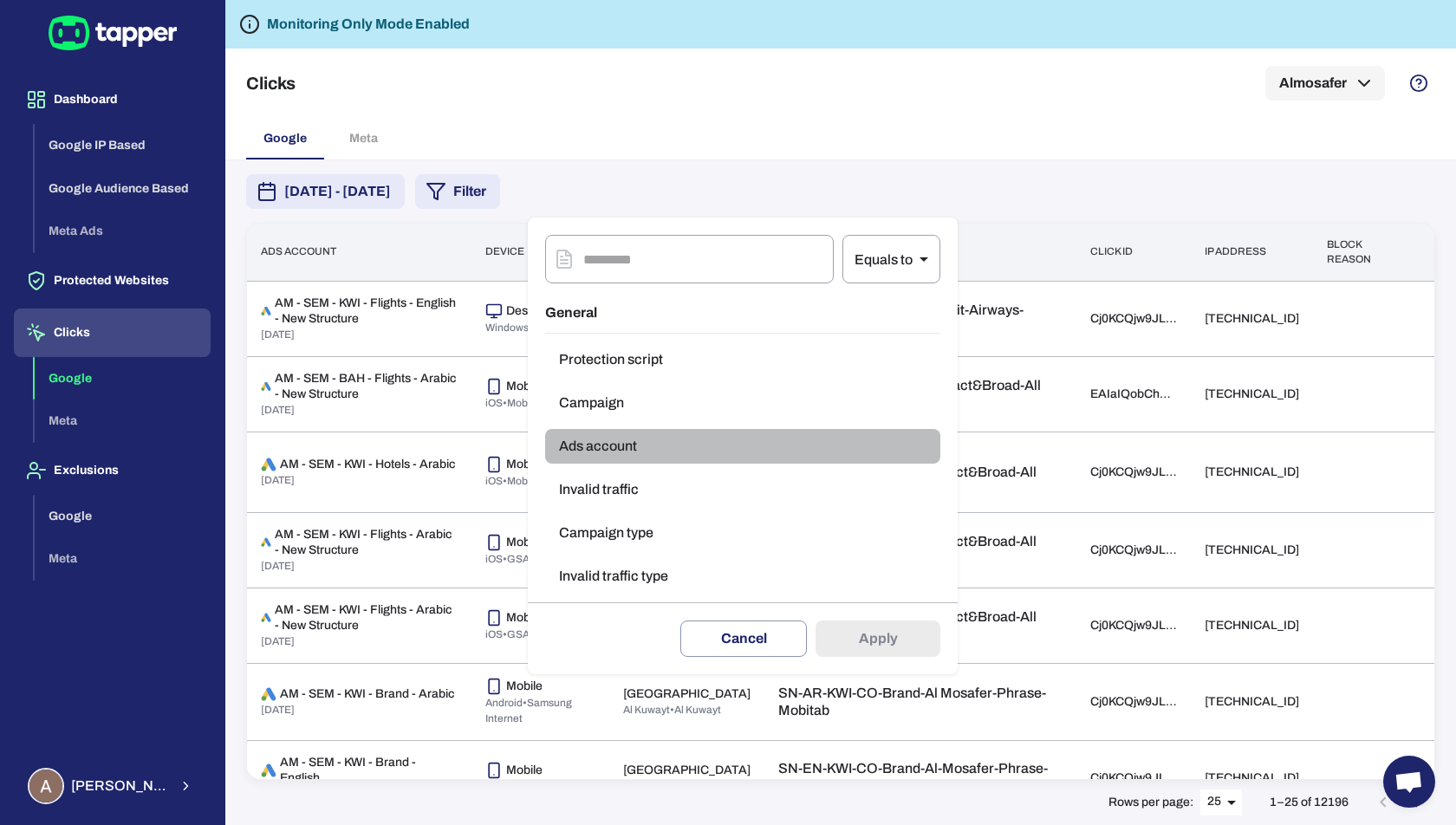
click at [597, 449] on button "Ads account" at bounding box center [743, 446] width 395 height 35
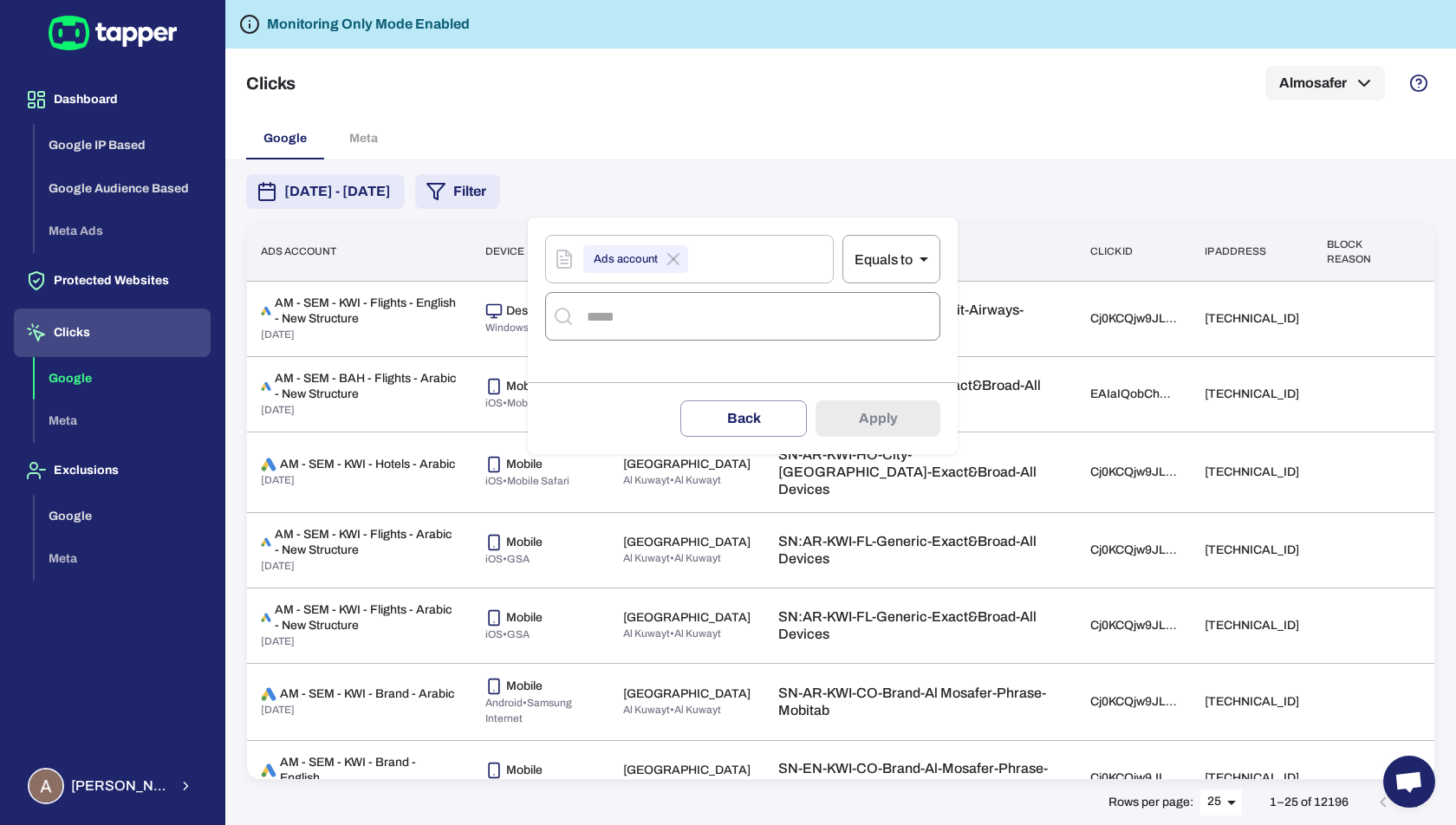
click at [651, 330] on input "text" at bounding box center [757, 316] width 350 height 33
click at [667, 322] on input "text" at bounding box center [757, 316] width 350 height 33
type input "*"
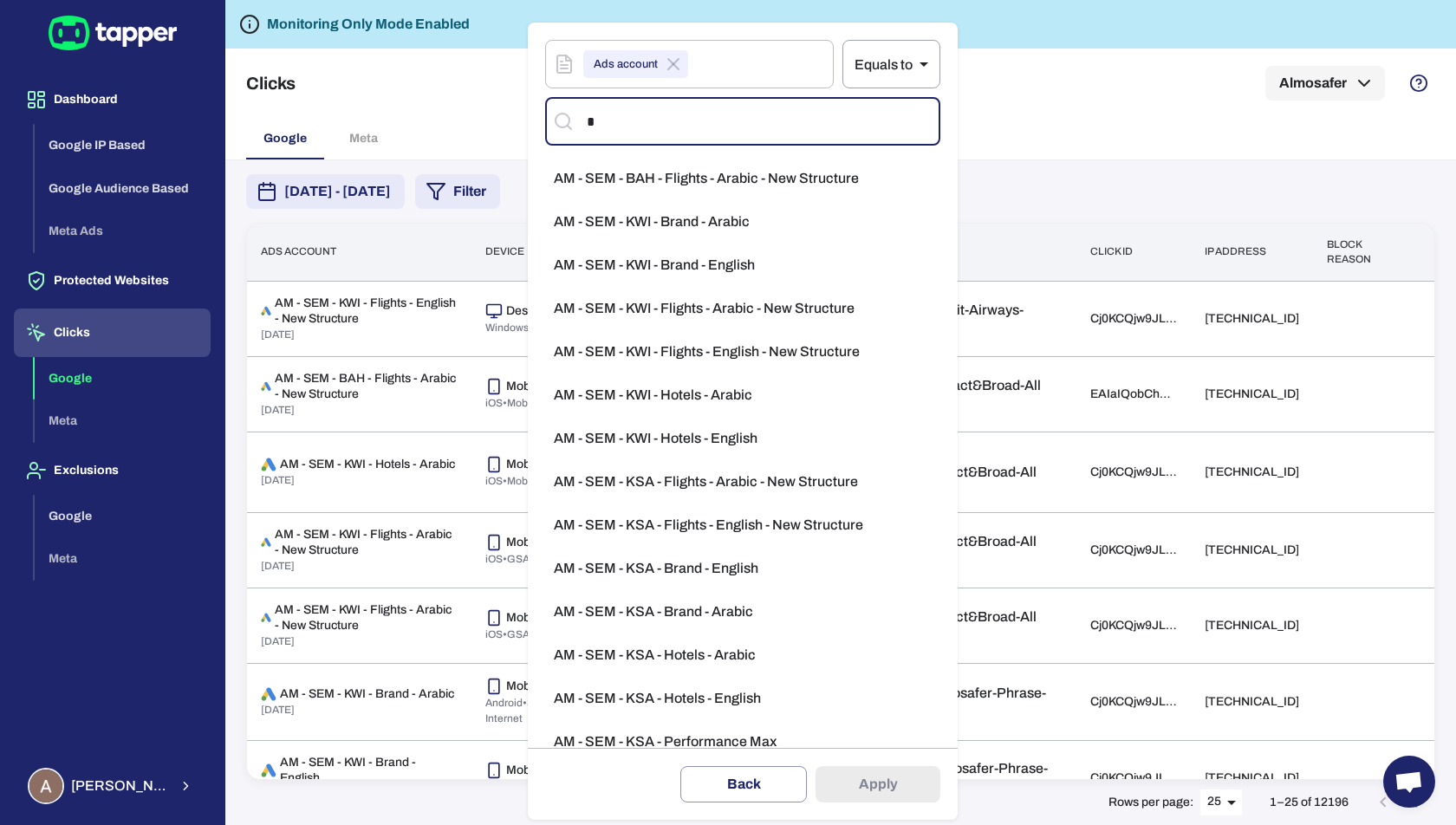
click at [690, 222] on span "AM - SEM - KWI - Brand - Arabic" at bounding box center [652, 222] width 196 height 17
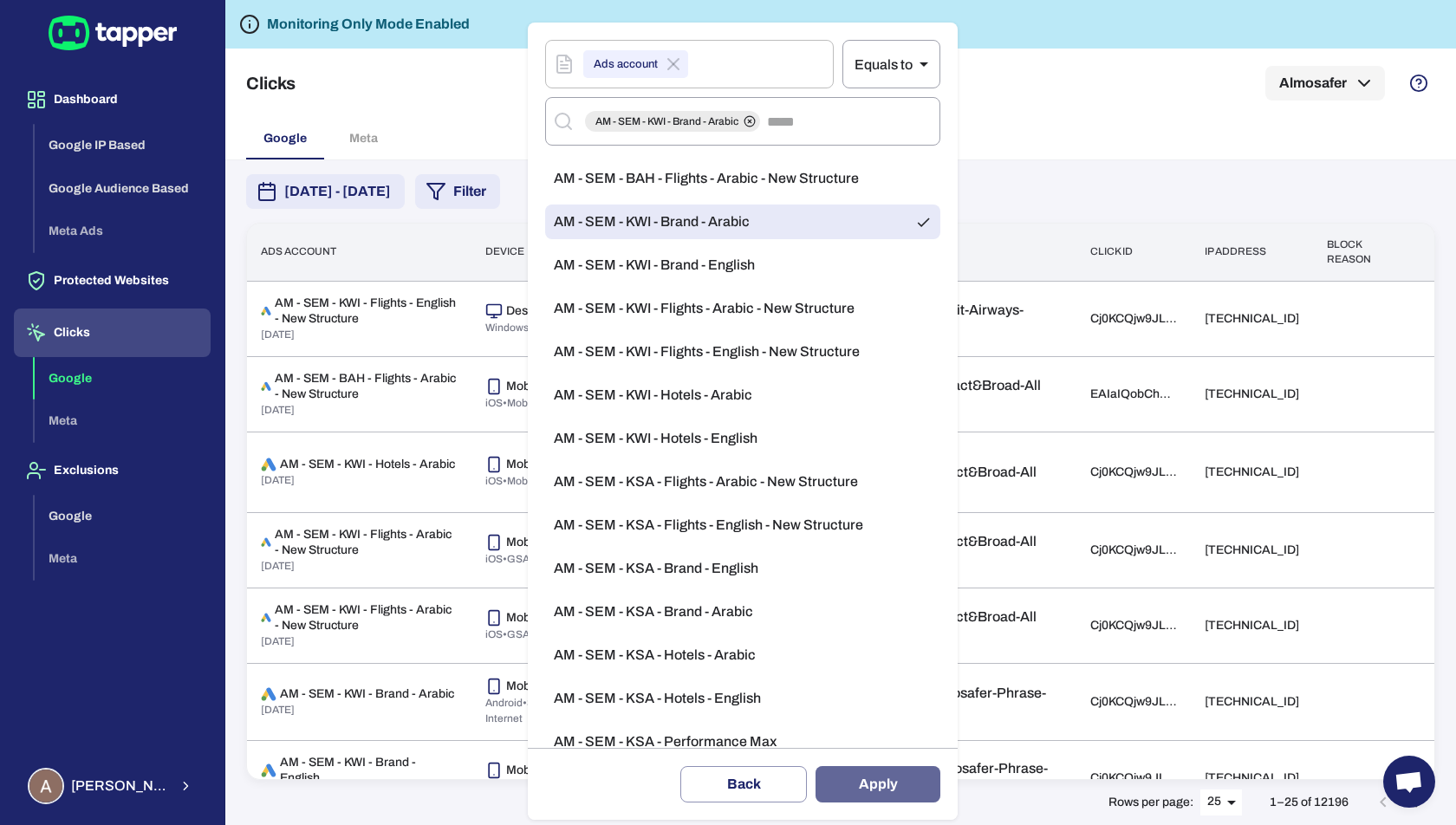
click at [899, 768] on button "Apply" at bounding box center [877, 784] width 125 height 36
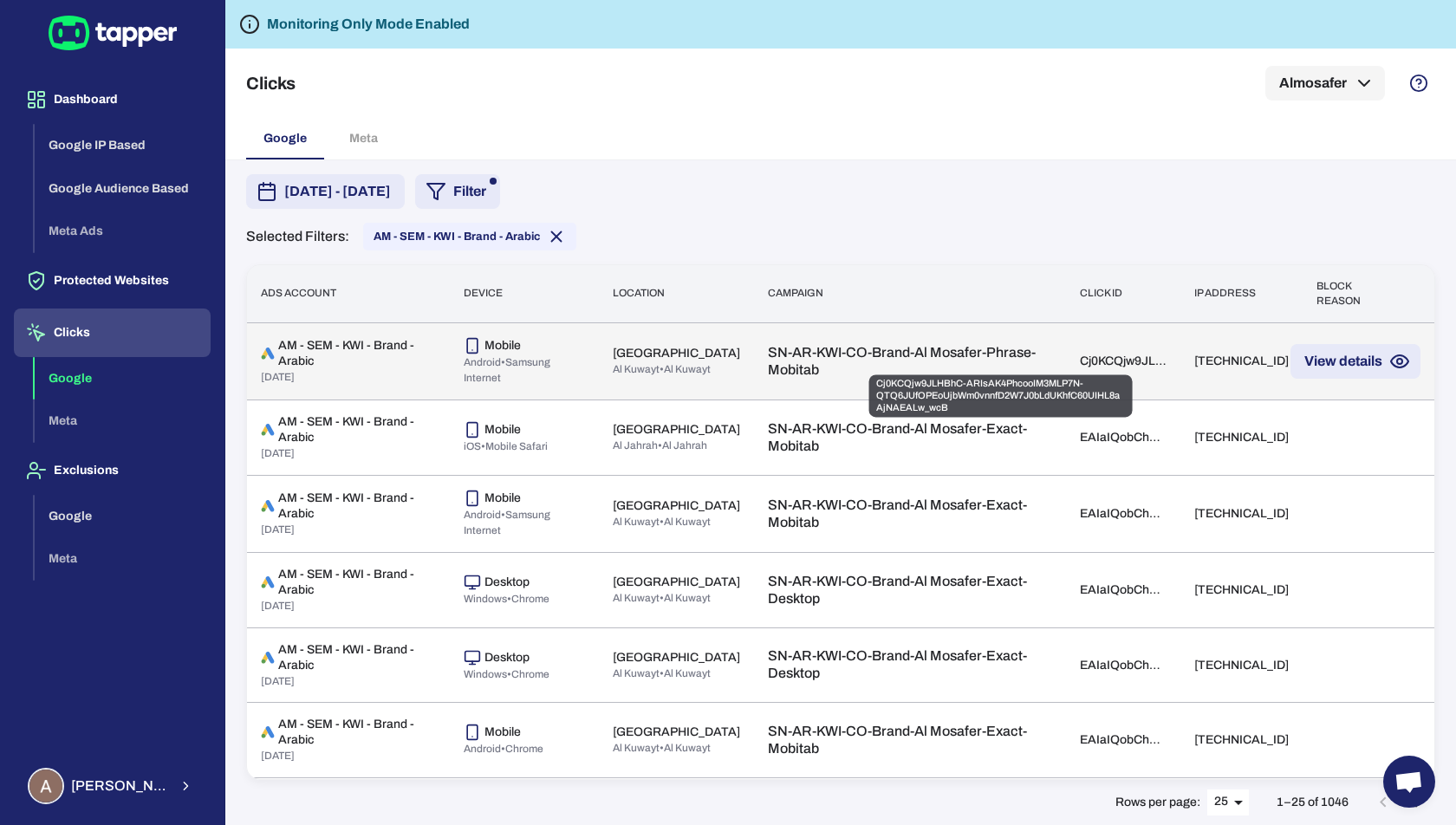
click at [1080, 362] on div "Cj0KCQjw9JLHBhC-ARIsAK4PhcooIM3MLP7N-QTQ6JUfOPEoUjbWm0vnnfD2W7J0bLdUKhfC60UIHL8…" at bounding box center [1122, 361] width 86 height 15
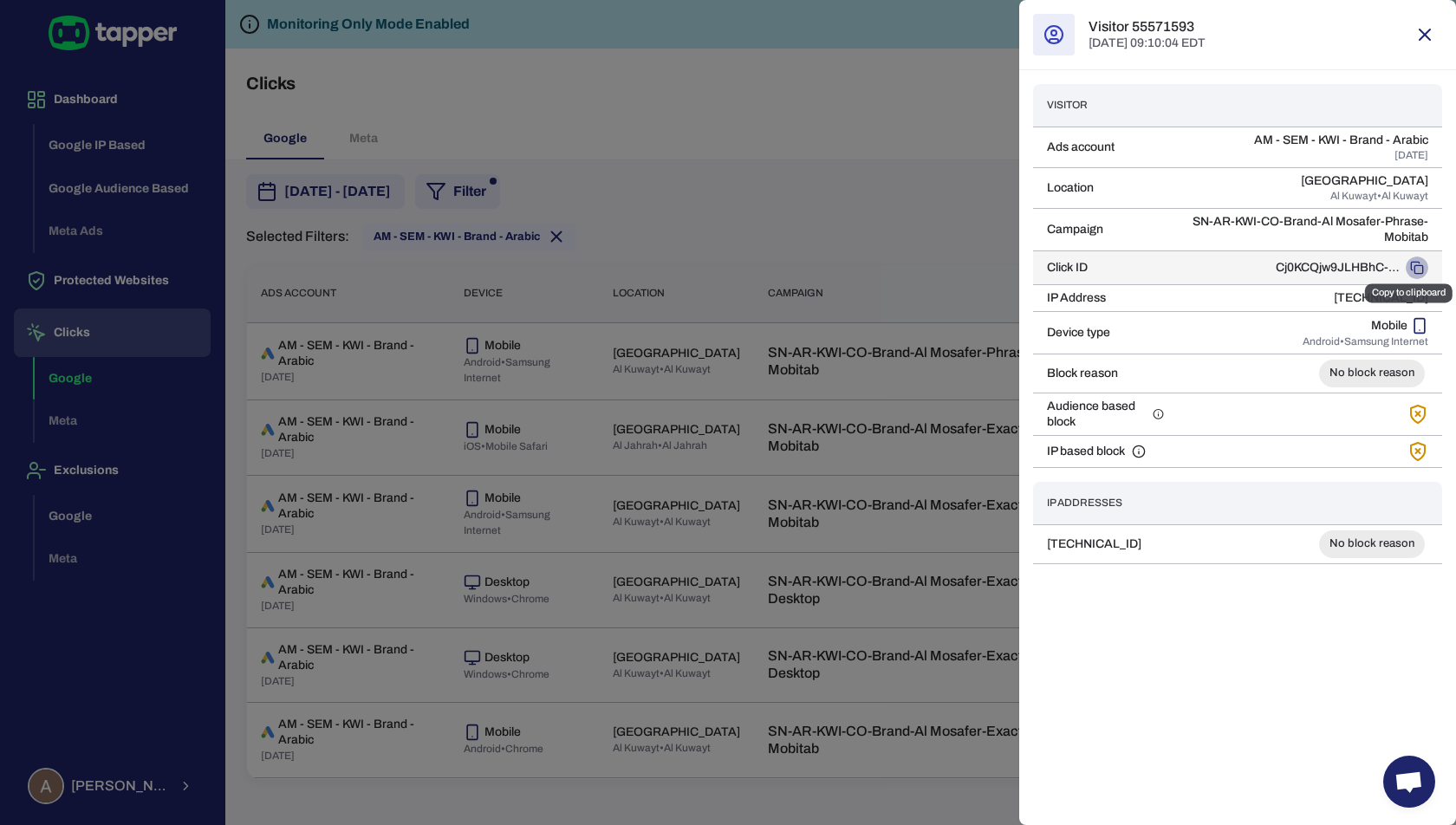
click at [1419, 265] on icon "Copy to clipboard" at bounding box center [1416, 267] width 14 height 14
